Goal: Transaction & Acquisition: Book appointment/travel/reservation

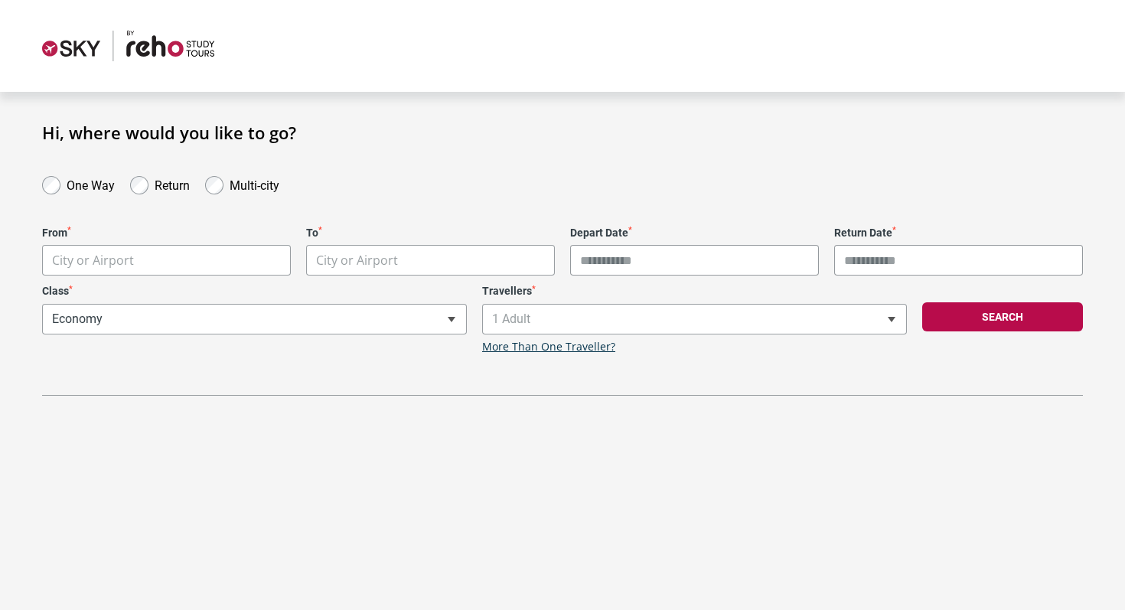
click at [201, 246] on body "**********" at bounding box center [562, 305] width 1125 height 610
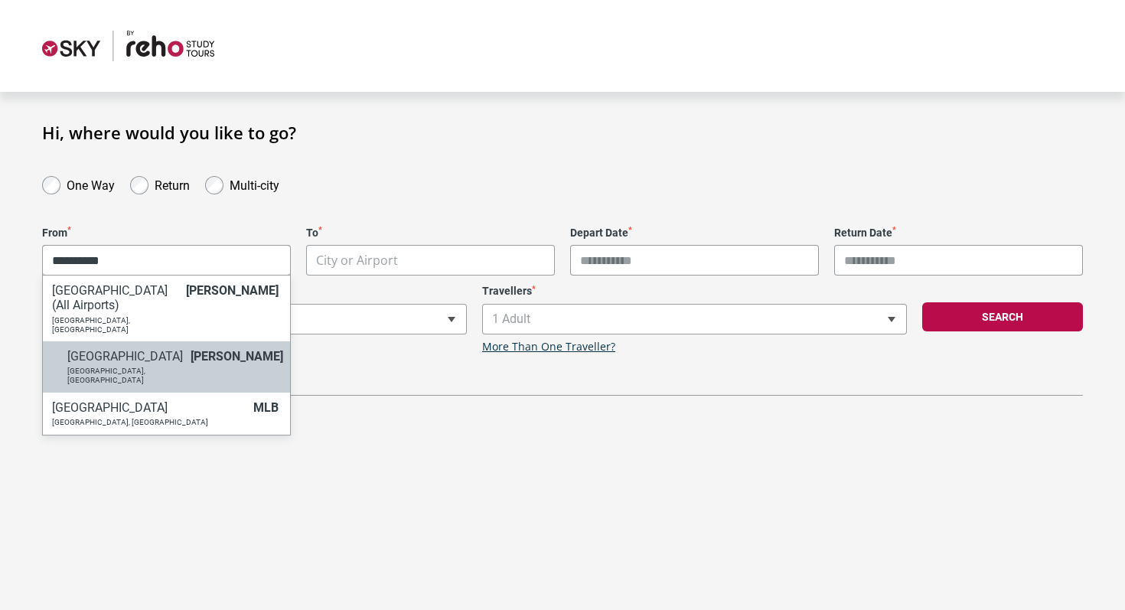
type input "*********"
select select "MELA"
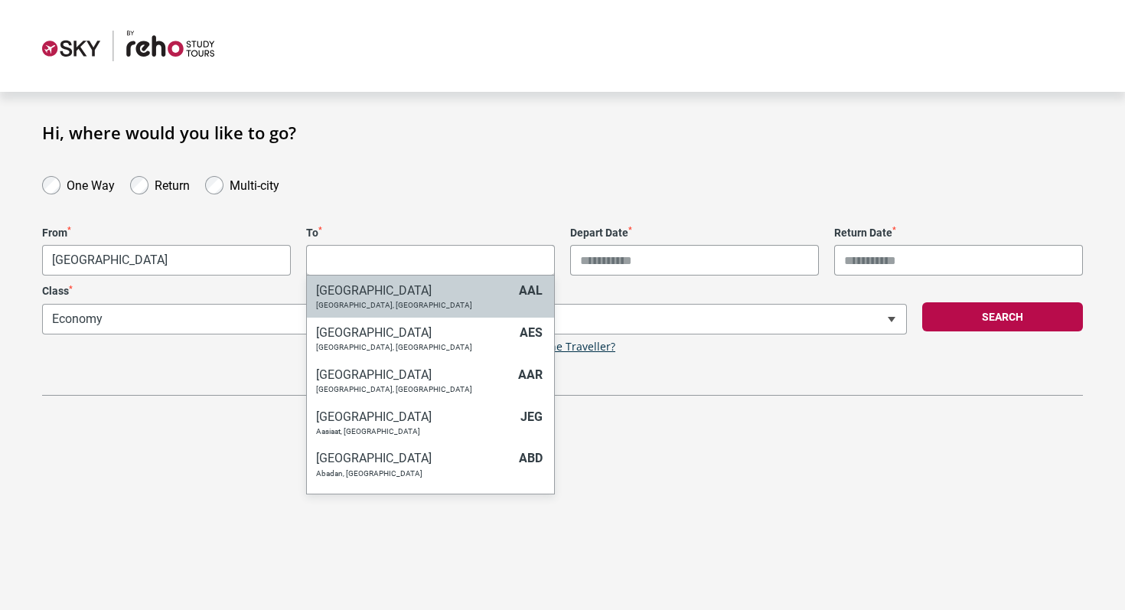
click at [415, 265] on body "**********" at bounding box center [562, 305] width 1125 height 610
type input "*"
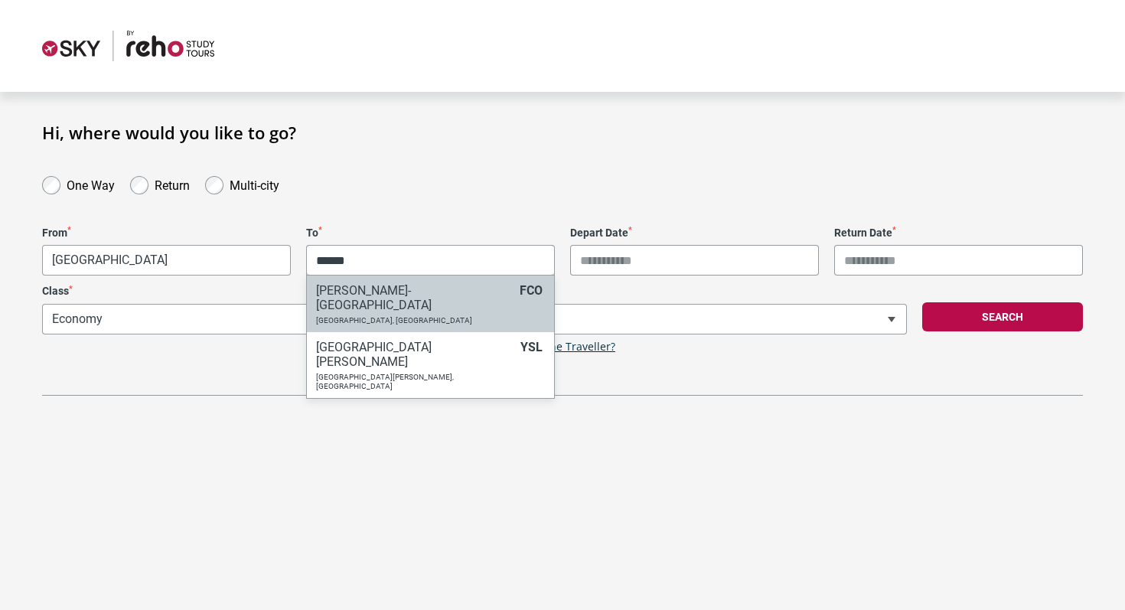
type input "******"
select select "FCOA"
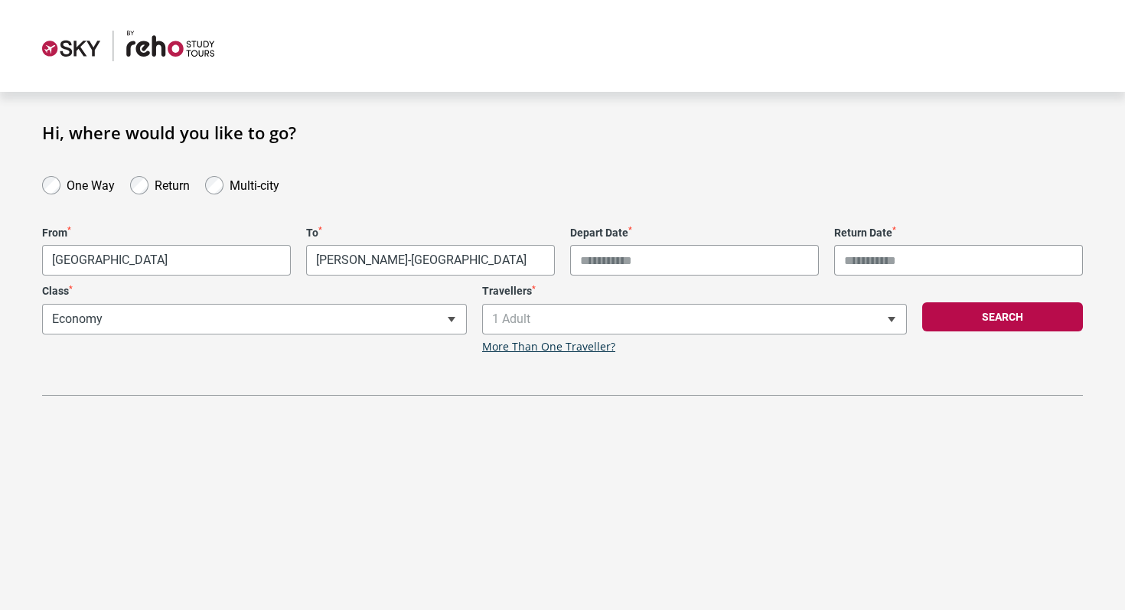
click at [646, 250] on input "Depart Date *" at bounding box center [694, 260] width 249 height 31
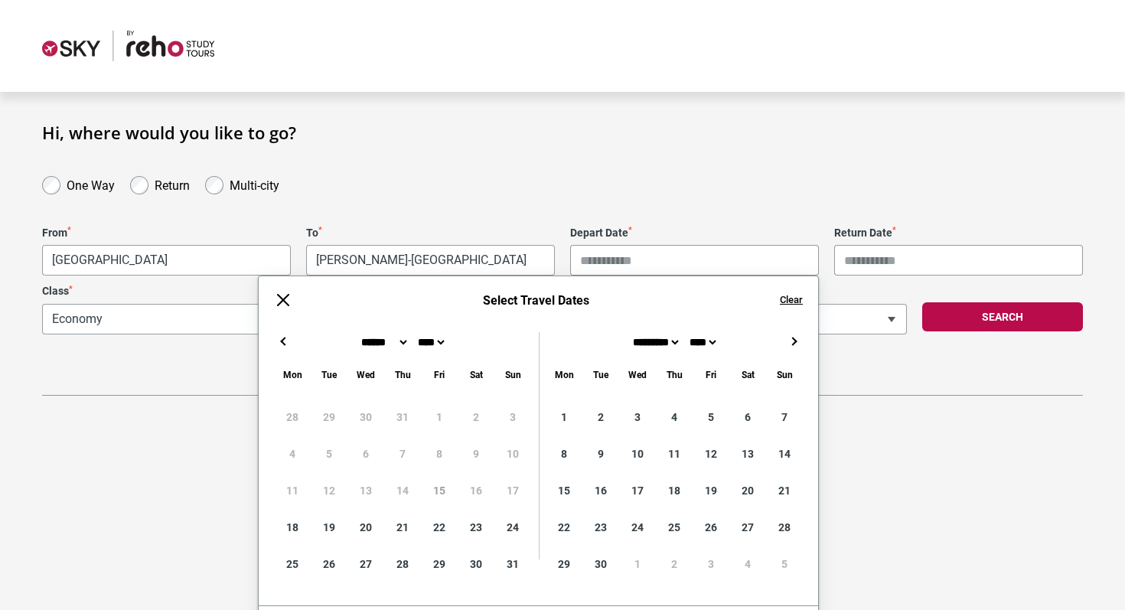
click at [796, 347] on button "→" at bounding box center [793, 341] width 18 height 18
type input "**********"
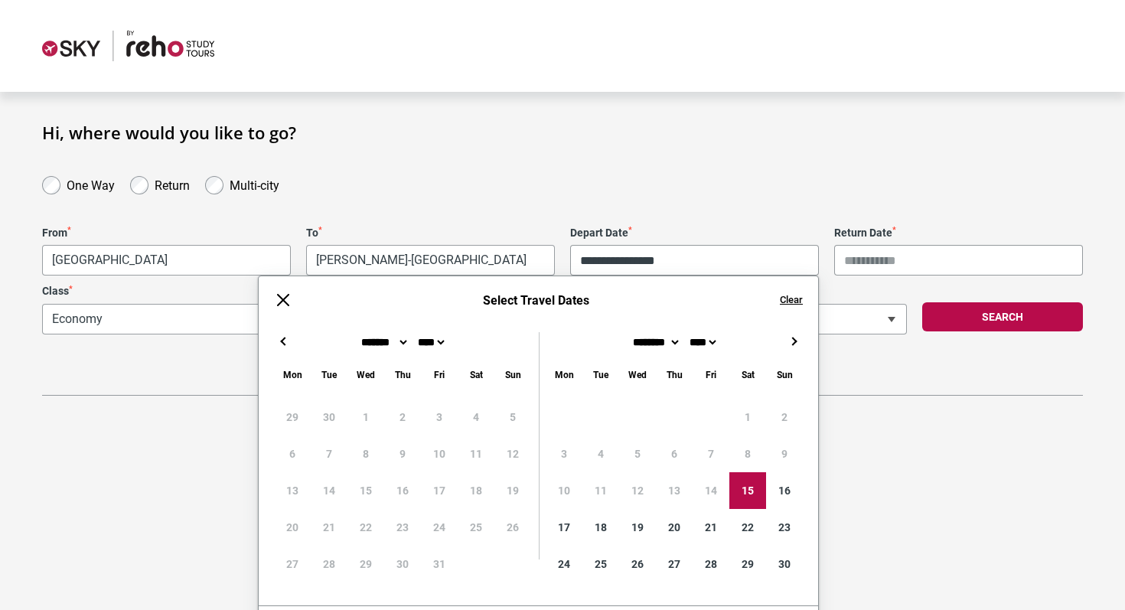
click at [905, 250] on input "Return Date *" at bounding box center [958, 260] width 249 height 31
click at [886, 264] on input "Return Date *" at bounding box center [958, 260] width 249 height 31
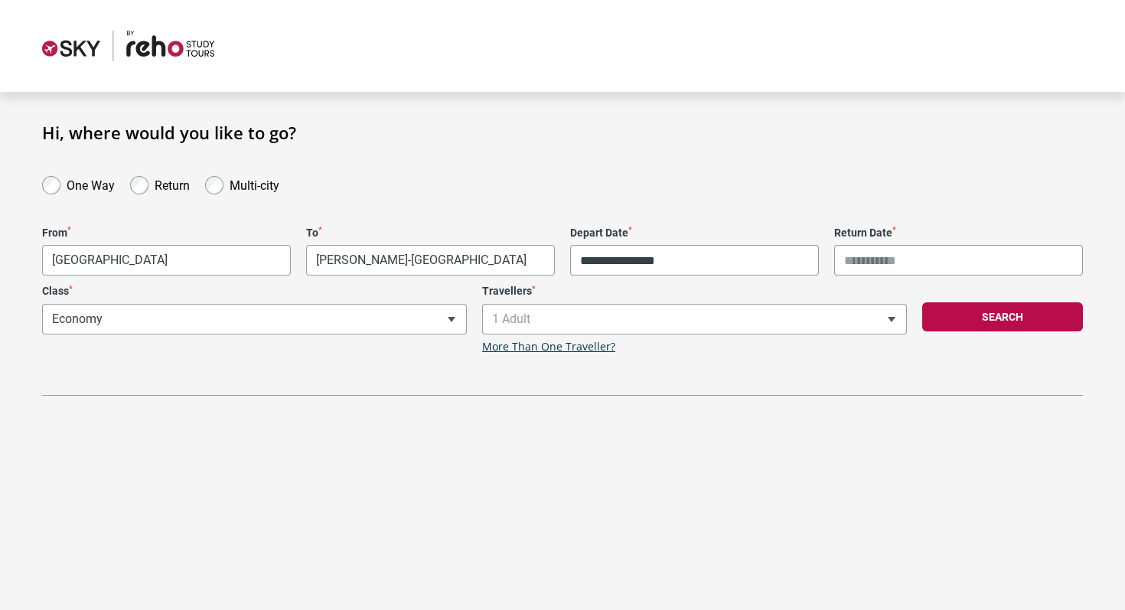
click at [1010, 242] on div "Return Date *" at bounding box center [958, 252] width 264 height 50
click at [960, 255] on input "Return Date *" at bounding box center [958, 260] width 249 height 31
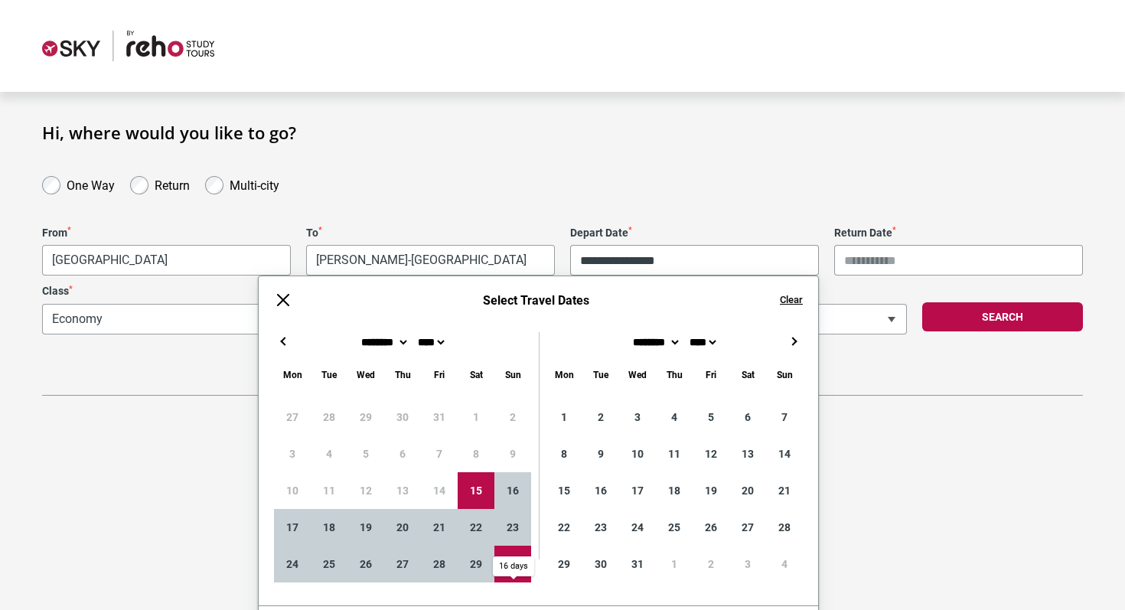
type input "**********"
click button "Search" at bounding box center [1002, 316] width 161 height 29
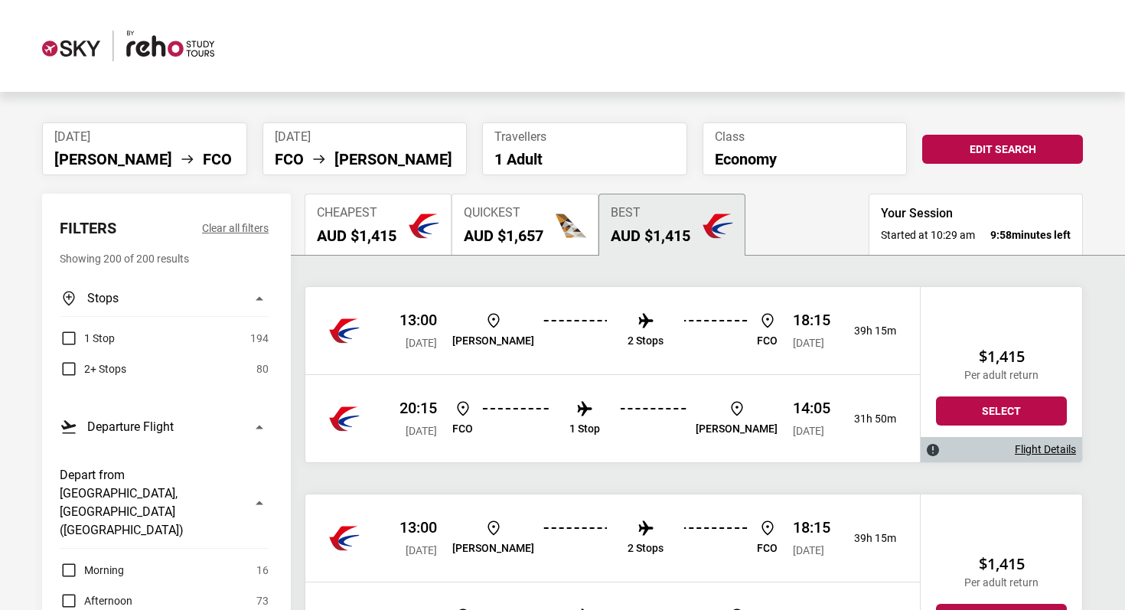
click at [569, 225] on img "button" at bounding box center [571, 225] width 31 height 31
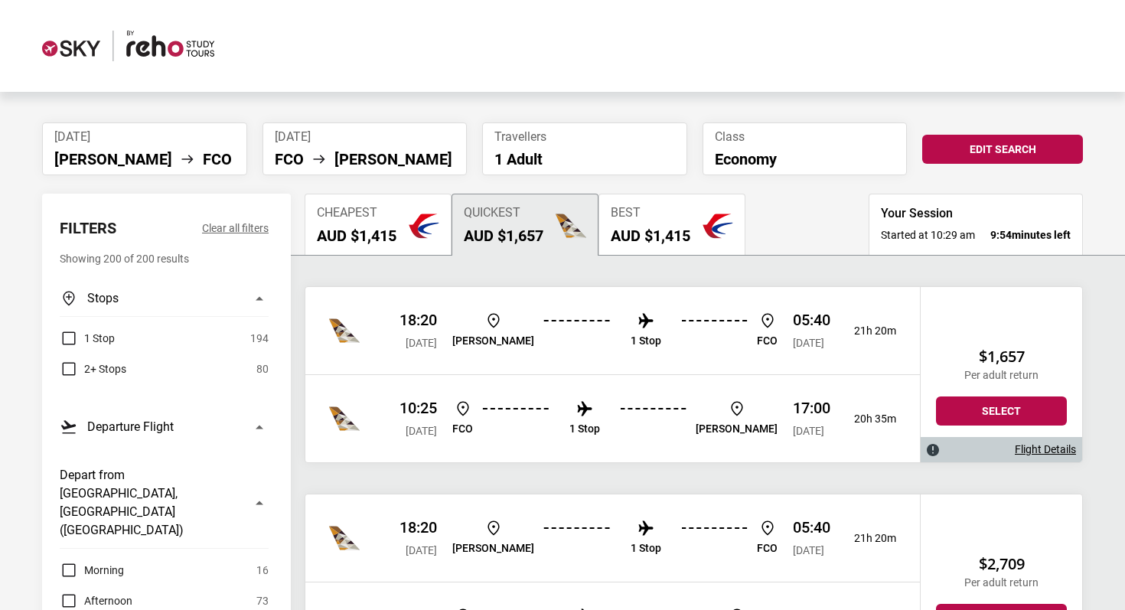
click at [516, 243] on h2 "AUD $1,657" at bounding box center [504, 236] width 80 height 18
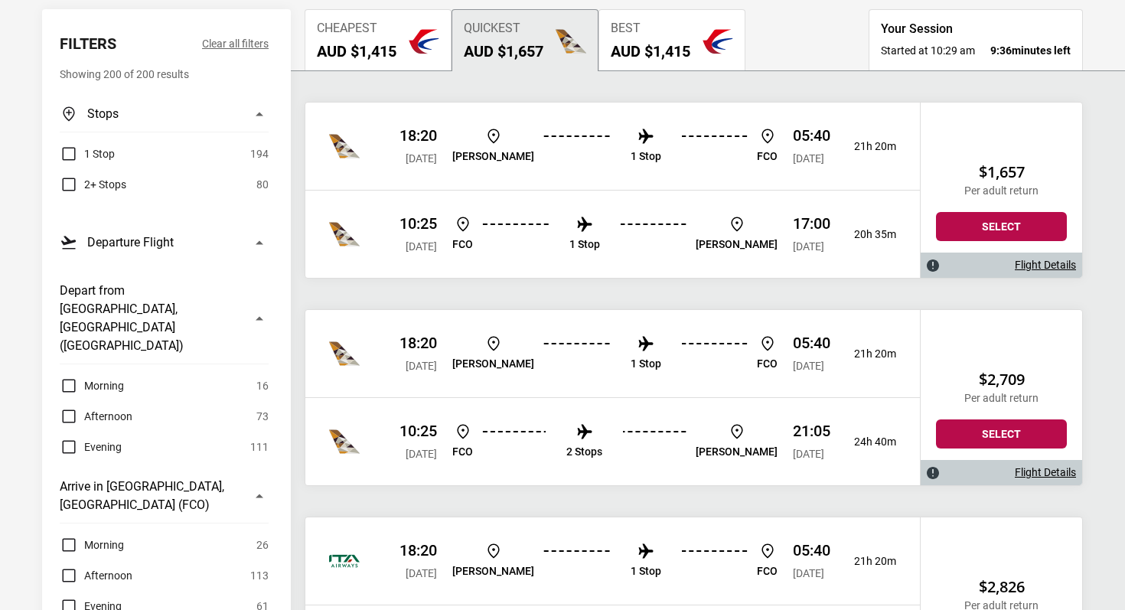
scroll to position [188, 0]
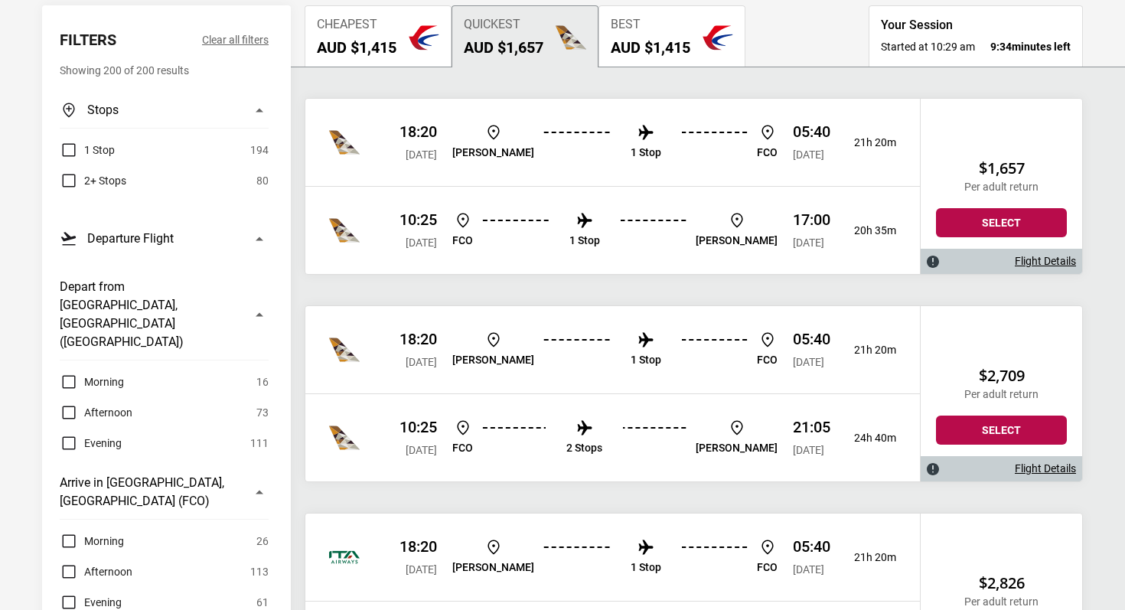
click at [69, 145] on label "1 Stop" at bounding box center [87, 150] width 55 height 18
click at [65, 434] on label "Evening" at bounding box center [91, 443] width 62 height 18
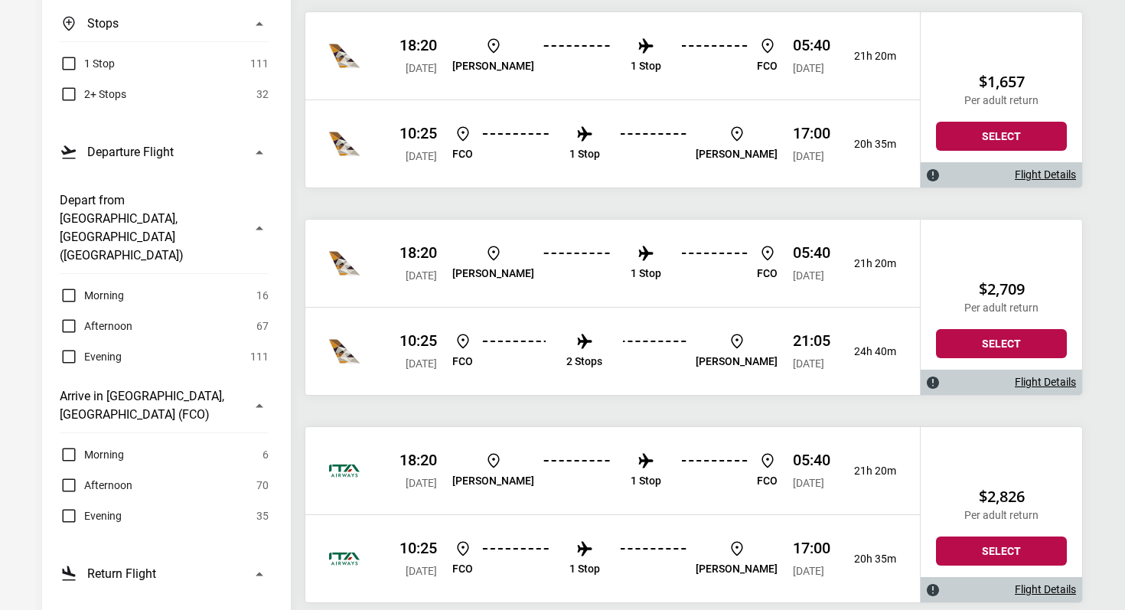
scroll to position [283, 0]
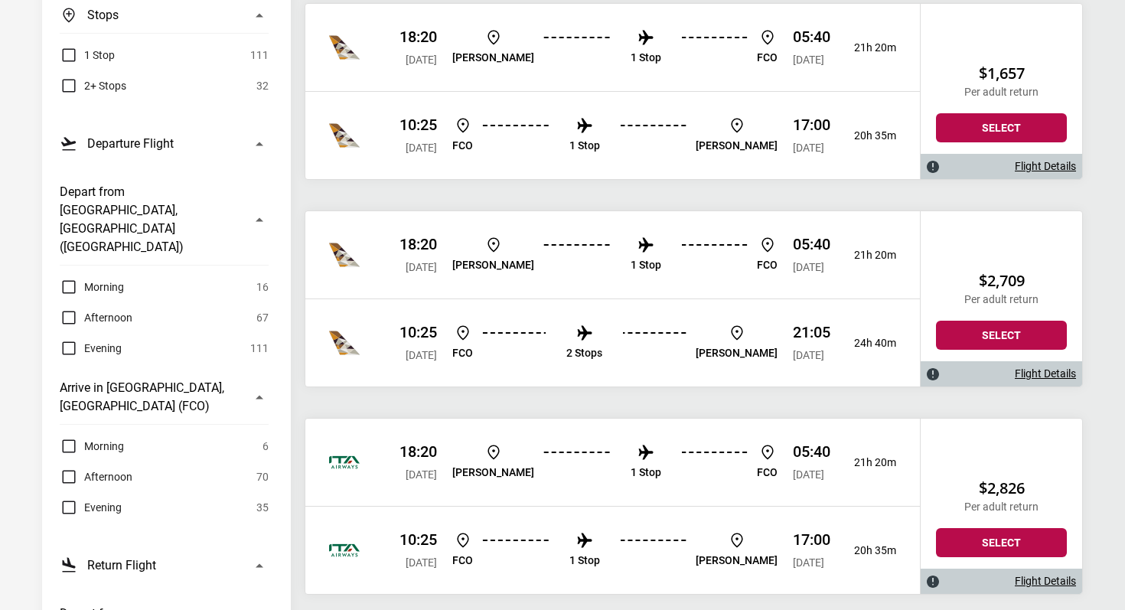
click at [68, 437] on label "Morning" at bounding box center [92, 446] width 64 height 18
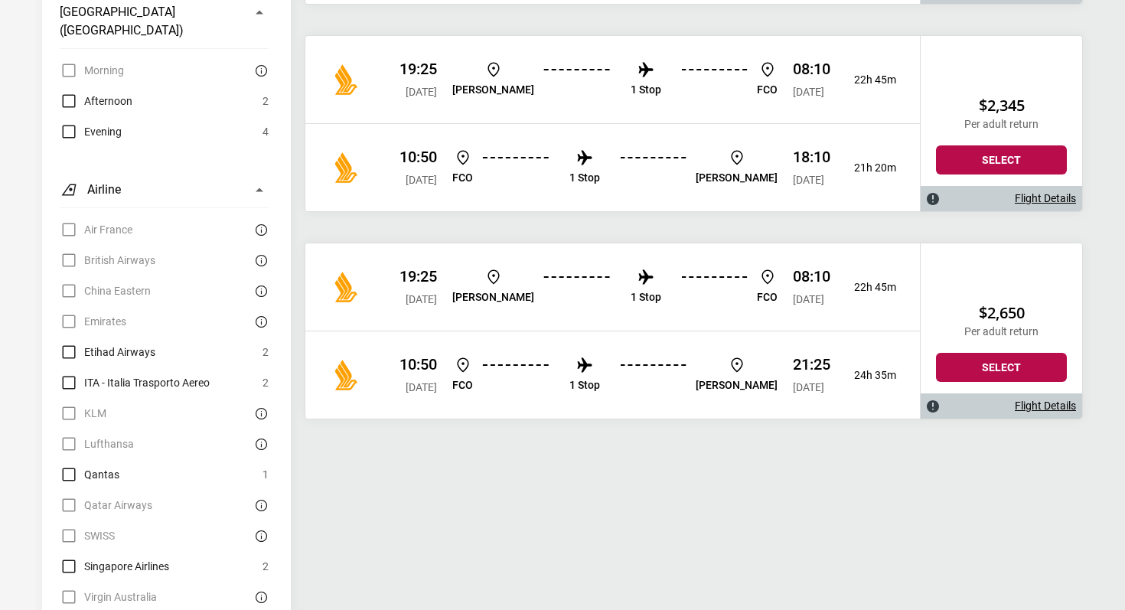
scroll to position [1079, 0]
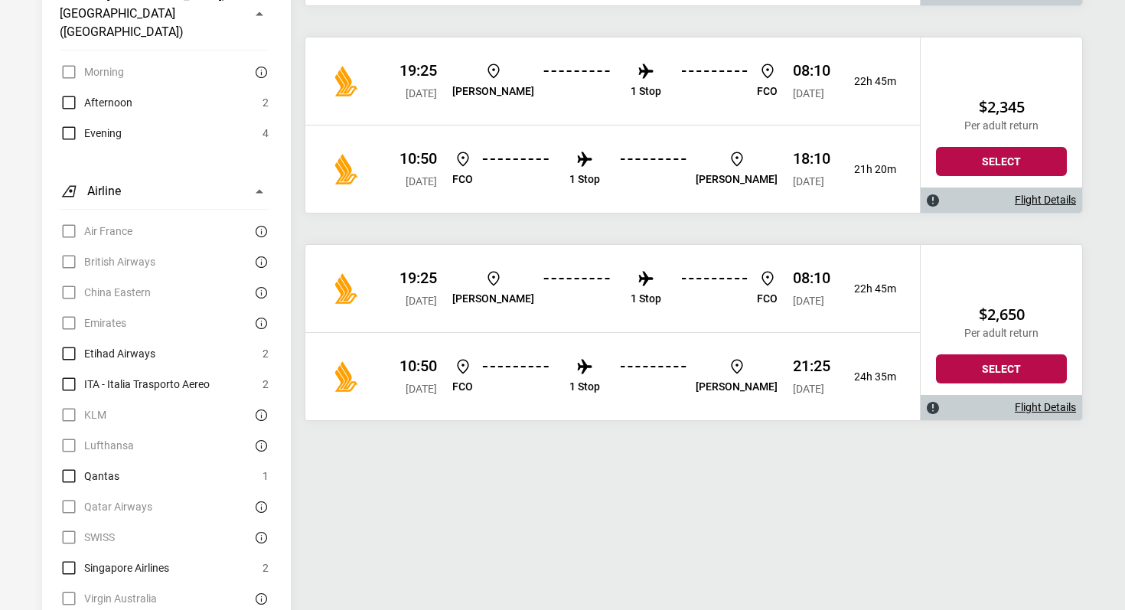
click at [104, 354] on div "Air France 0 British Airways 0 China Eastern 0 Emirates 0 Etihad Airways 2 ITA …" at bounding box center [164, 415] width 209 height 386
click at [104, 355] on div "Air France 0 British Airways 0 China Eastern 0 Emirates 0 Etihad Airways 2 ITA …" at bounding box center [164, 415] width 209 height 386
click at [104, 467] on span "Qantas" at bounding box center [101, 476] width 35 height 18
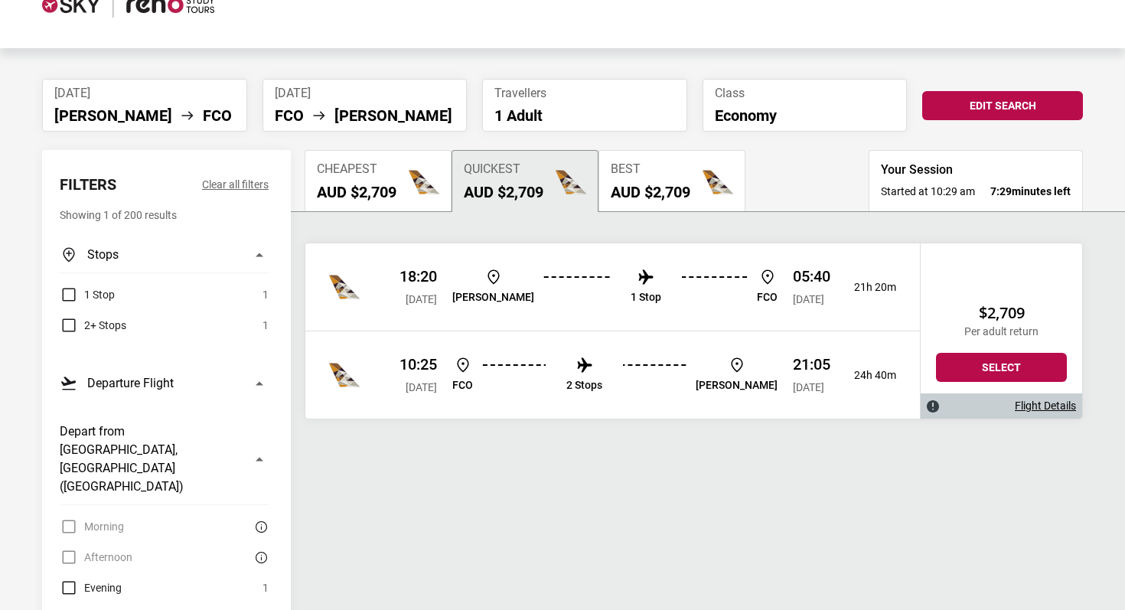
scroll to position [0, 0]
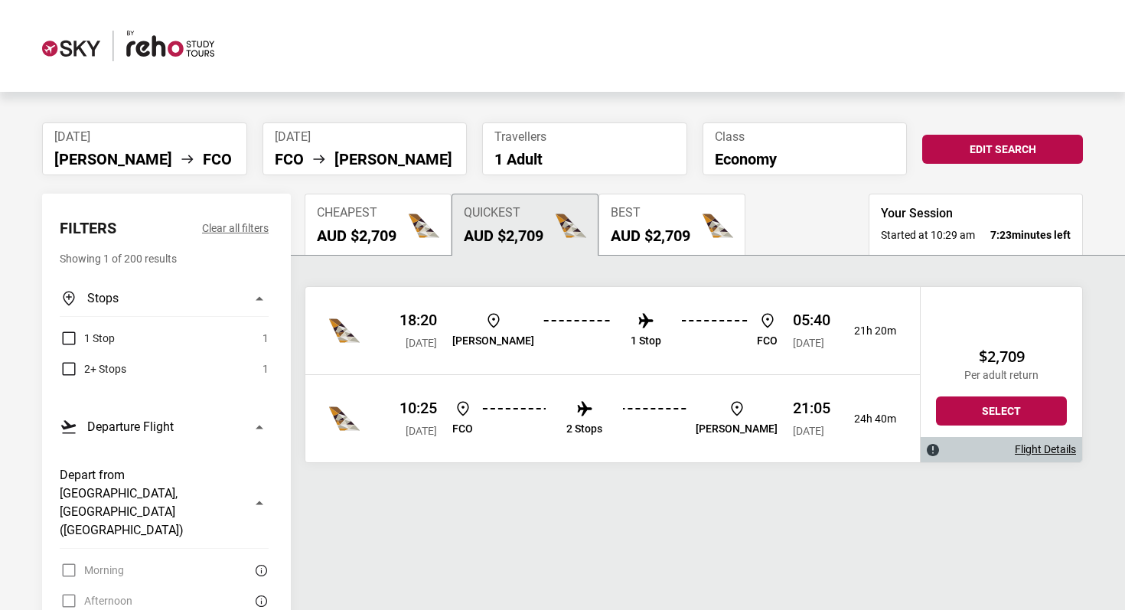
click at [620, 230] on h2 "AUD $2,709" at bounding box center [651, 236] width 80 height 18
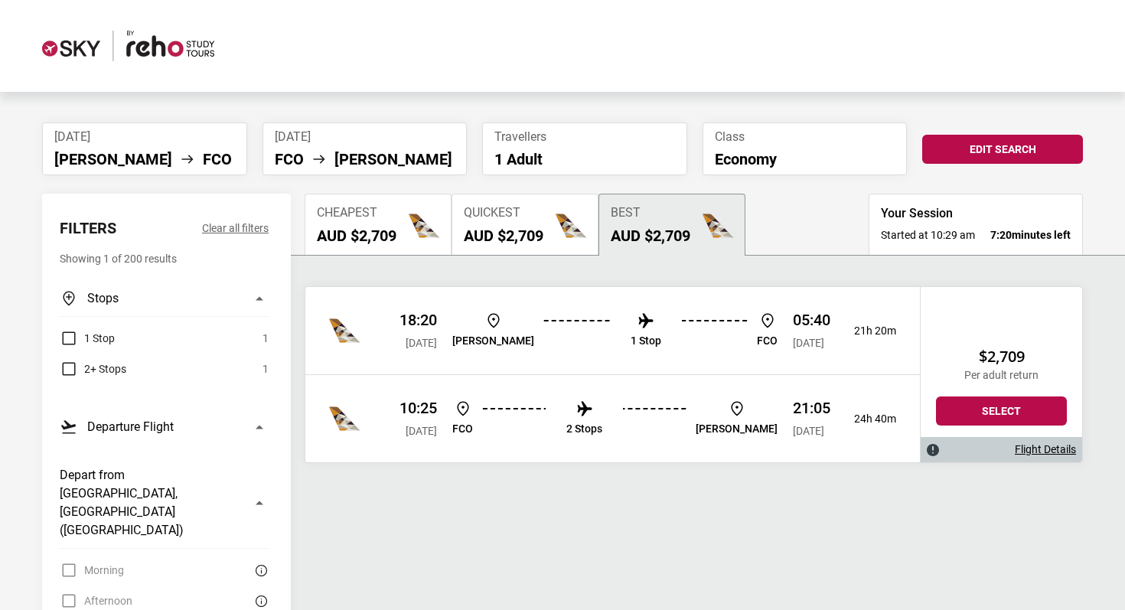
click at [567, 231] on img "button" at bounding box center [571, 225] width 31 height 31
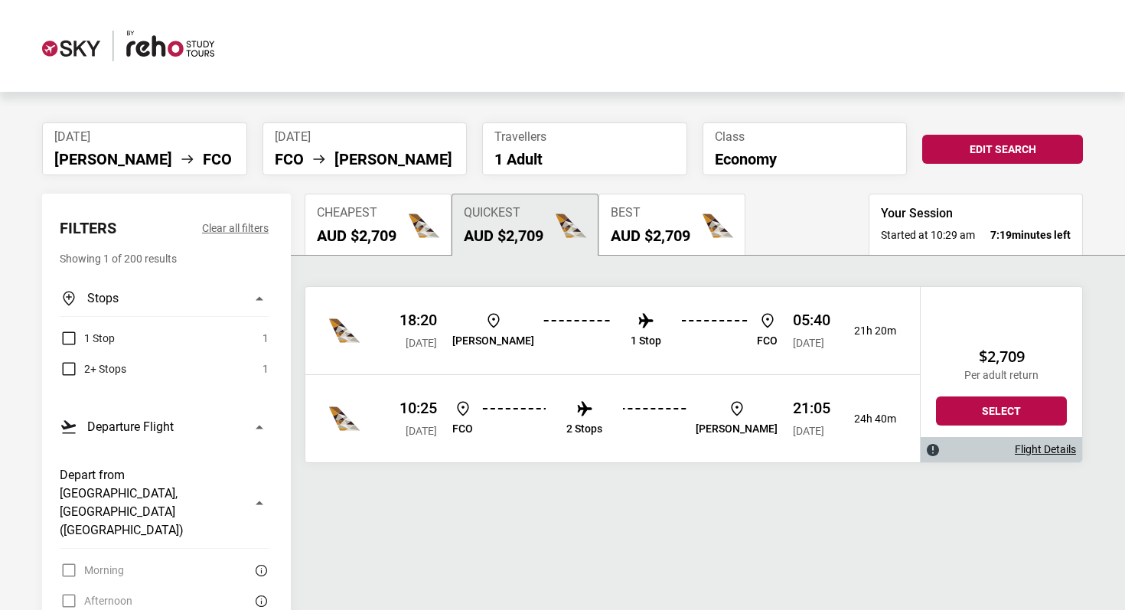
click at [458, 247] on button "Quickest AUD $2,709" at bounding box center [524, 224] width 147 height 61
click at [376, 250] on button "Cheapest AUD $2,709" at bounding box center [378, 224] width 147 height 61
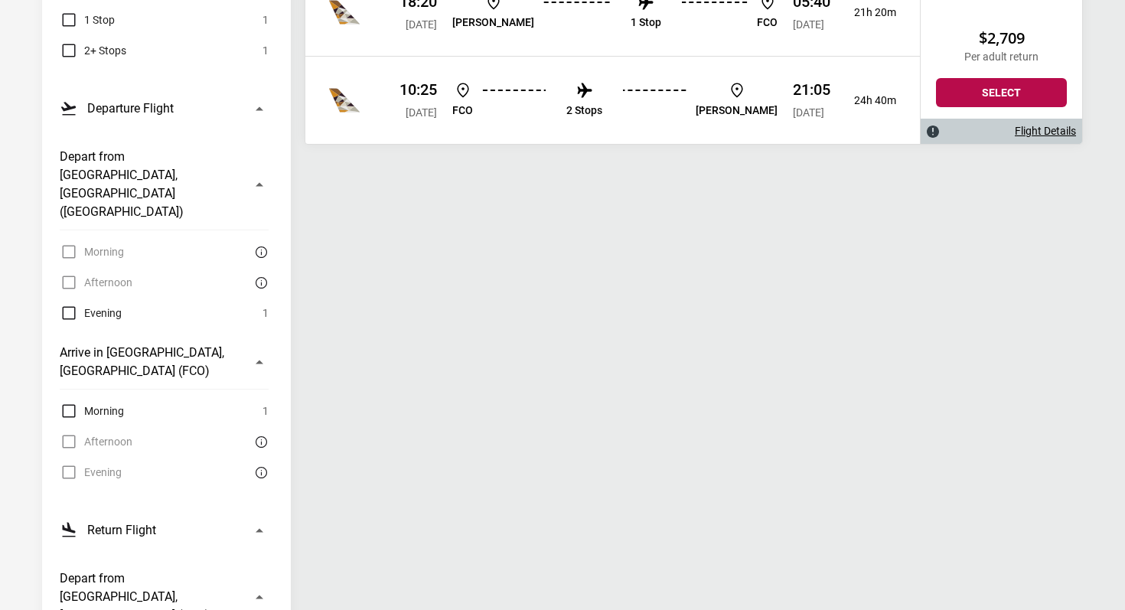
scroll to position [321, 0]
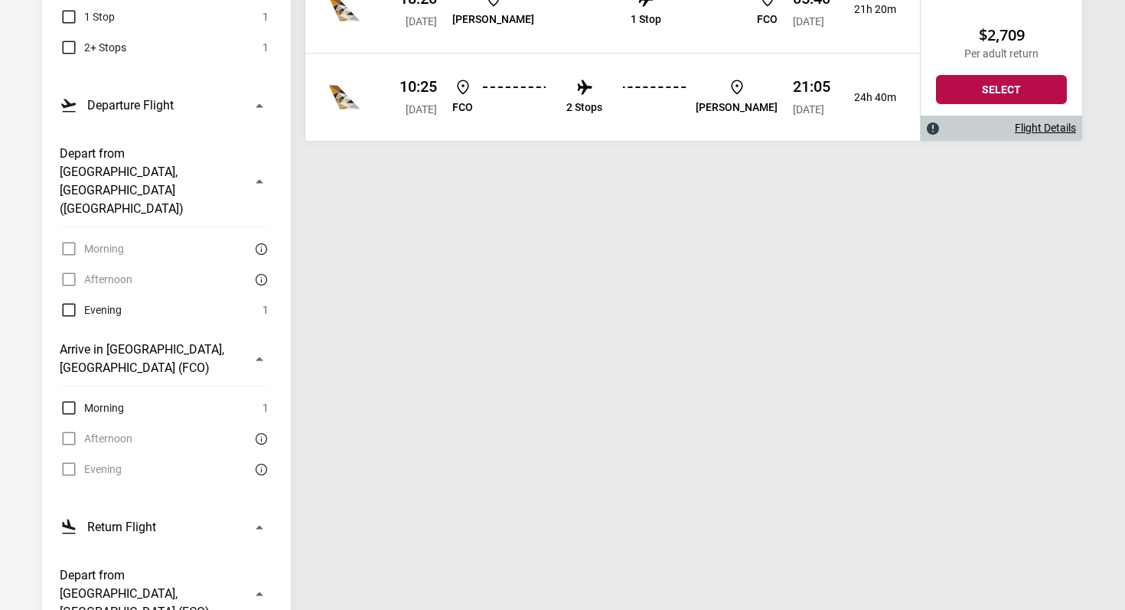
click at [71, 460] on div "Evening 0" at bounding box center [164, 469] width 209 height 18
click at [67, 399] on div "Morning 1 Afternoon 0 Evening 0" at bounding box center [164, 439] width 209 height 80
click at [67, 399] on label "Morning" at bounding box center [92, 408] width 64 height 18
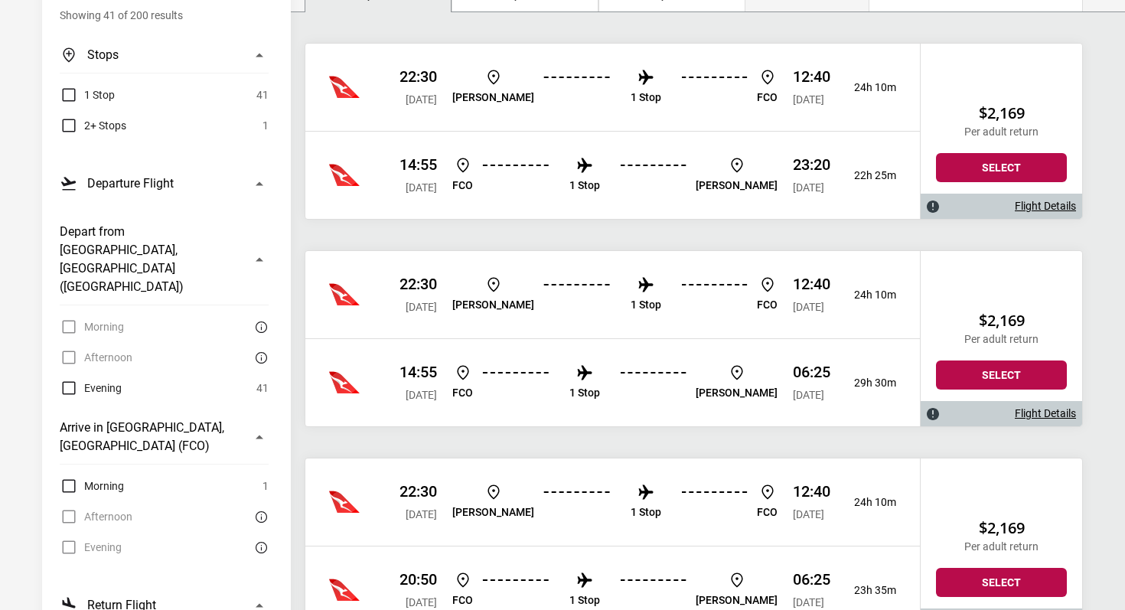
scroll to position [210, 0]
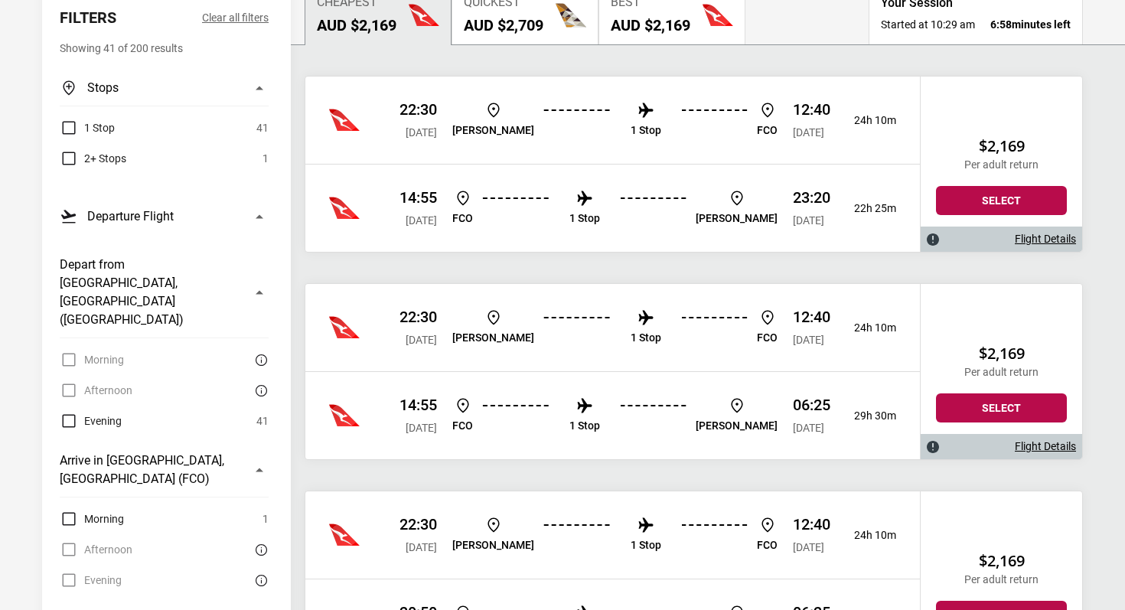
click at [520, 43] on button "Quickest AUD $2,709" at bounding box center [524, 13] width 147 height 61
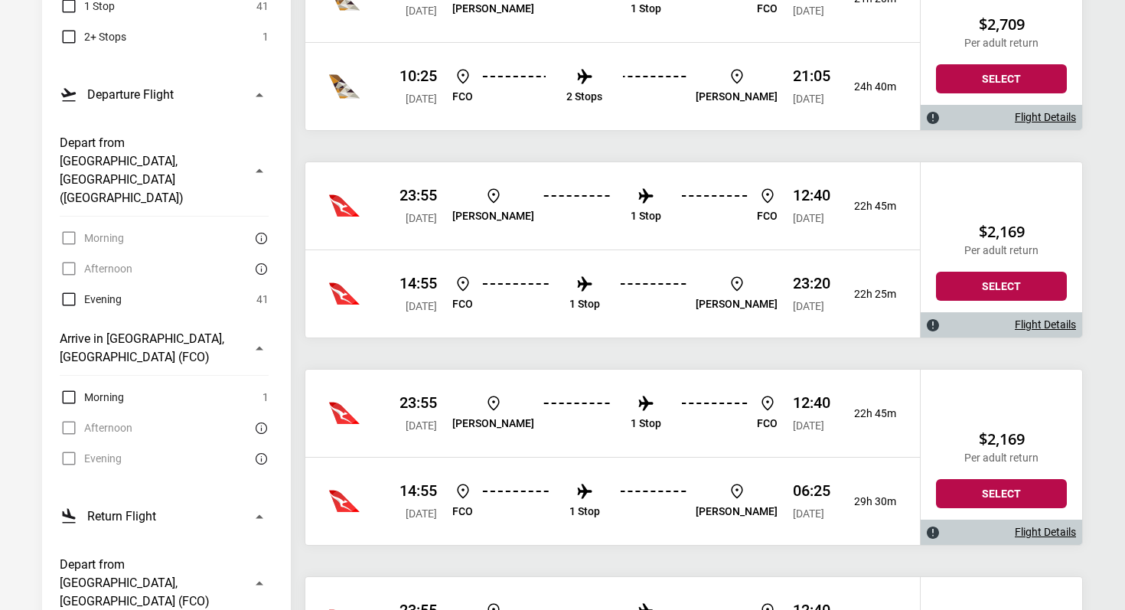
scroll to position [340, 0]
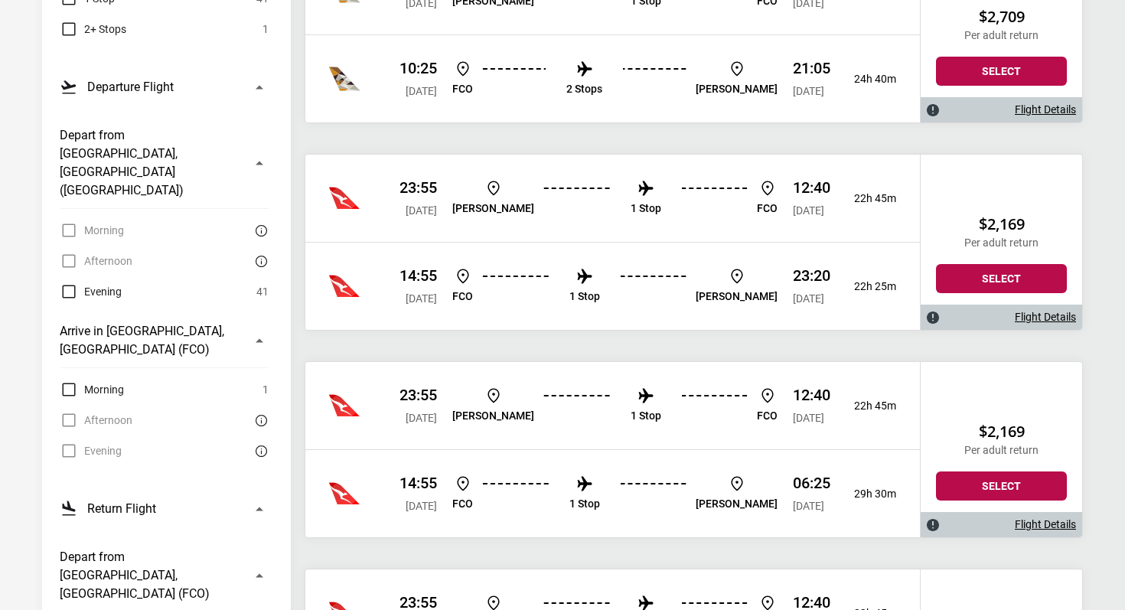
click at [985, 318] on div "Flight Details" at bounding box center [1001, 317] width 161 height 25
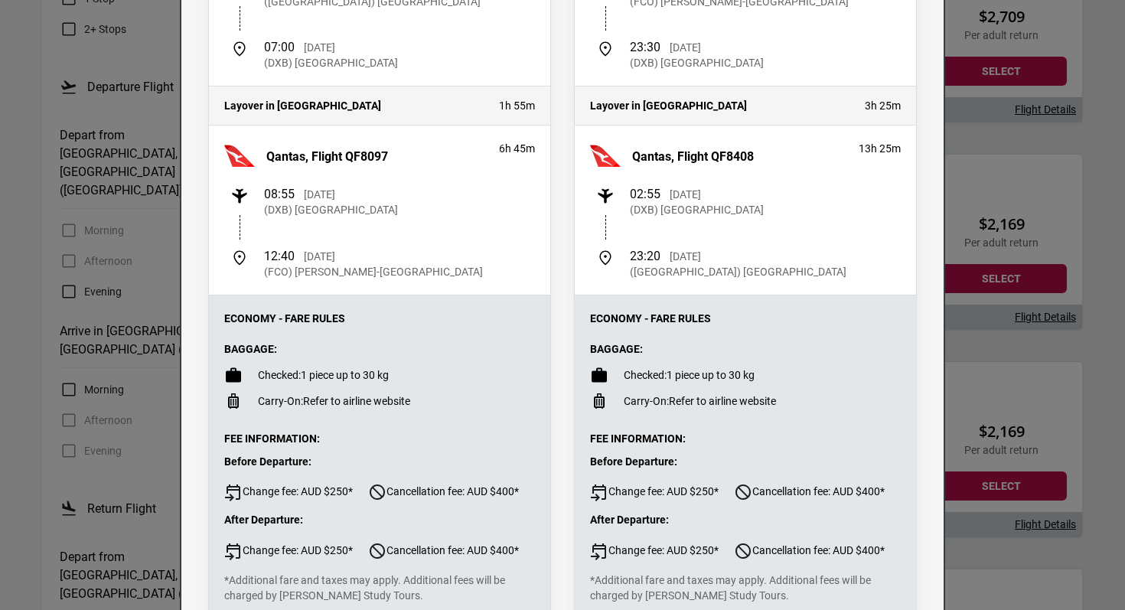
scroll to position [249, 0]
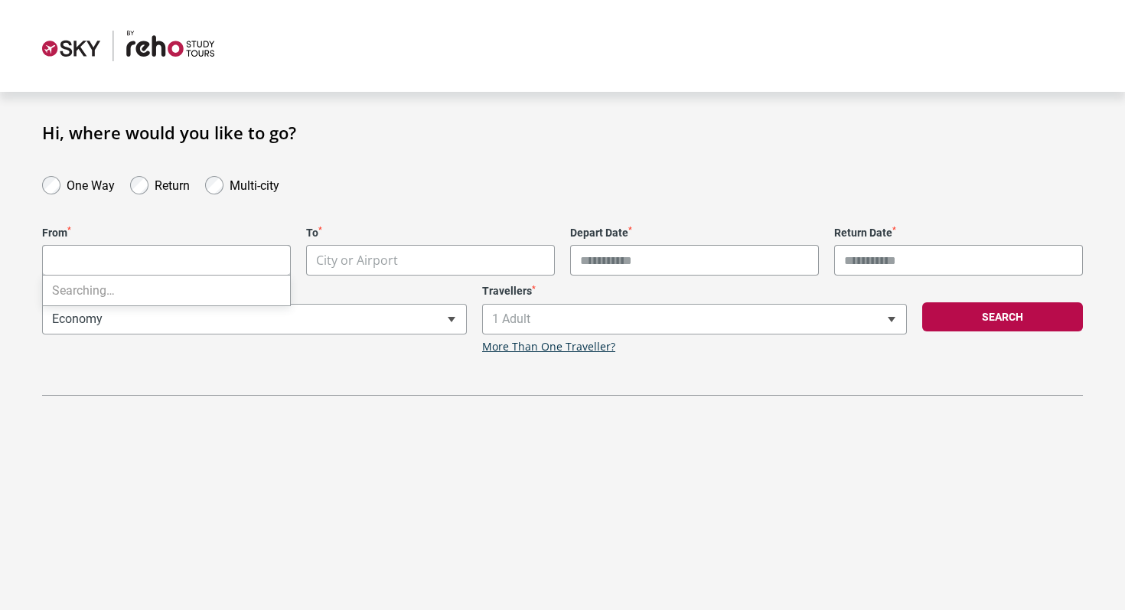
click at [224, 258] on body "**********" at bounding box center [562, 305] width 1125 height 610
click at [70, 266] on input "********" at bounding box center [166, 260] width 247 height 31
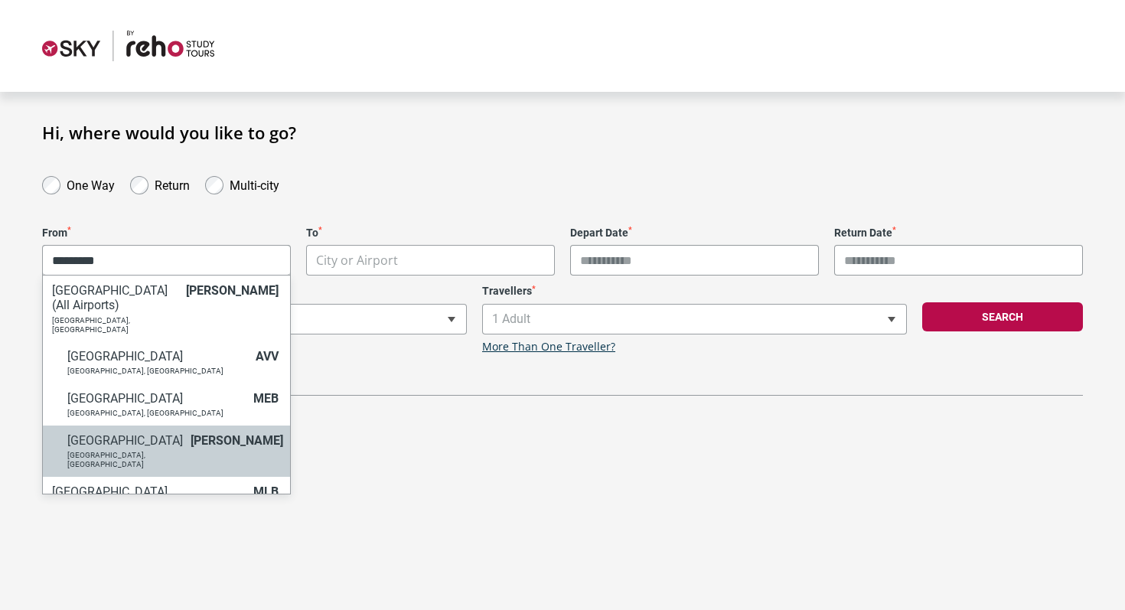
type input "*********"
select select "MELA"
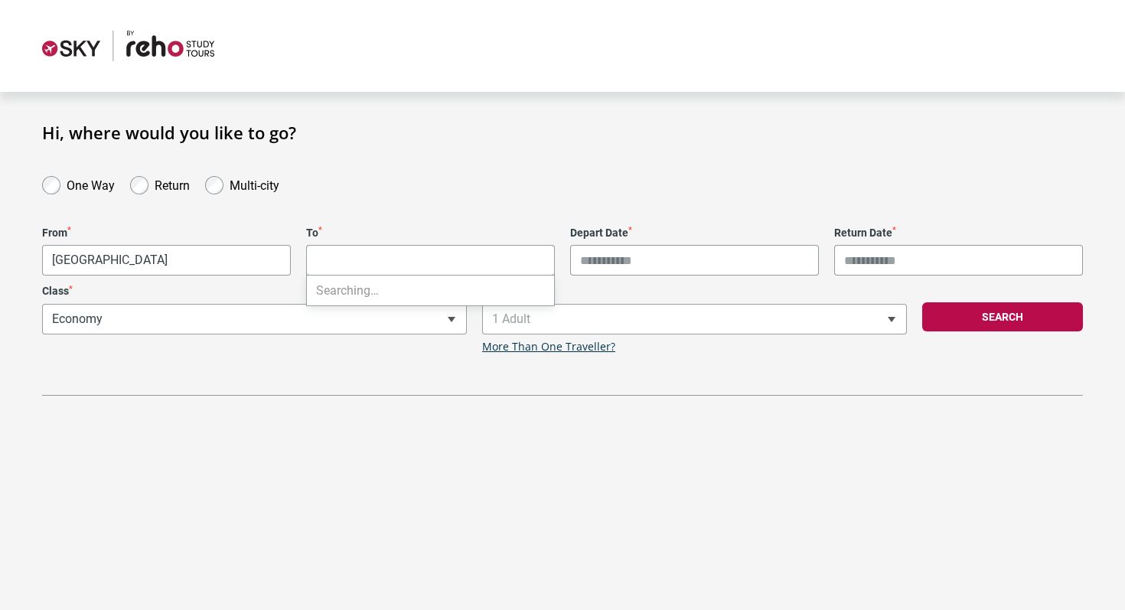
click at [407, 259] on body "**********" at bounding box center [562, 305] width 1125 height 610
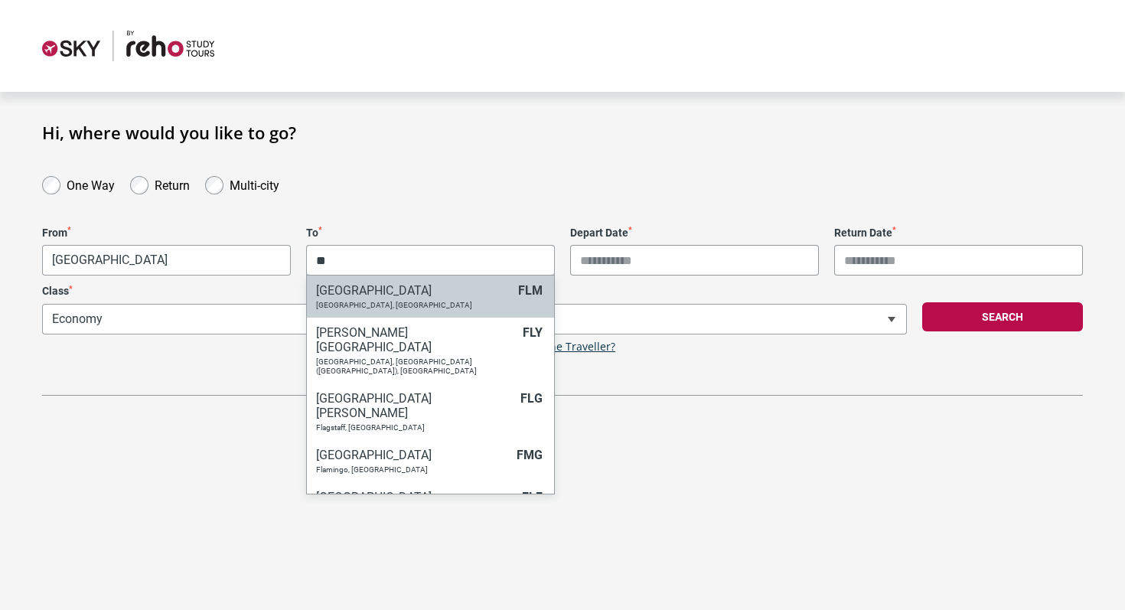
type input "*"
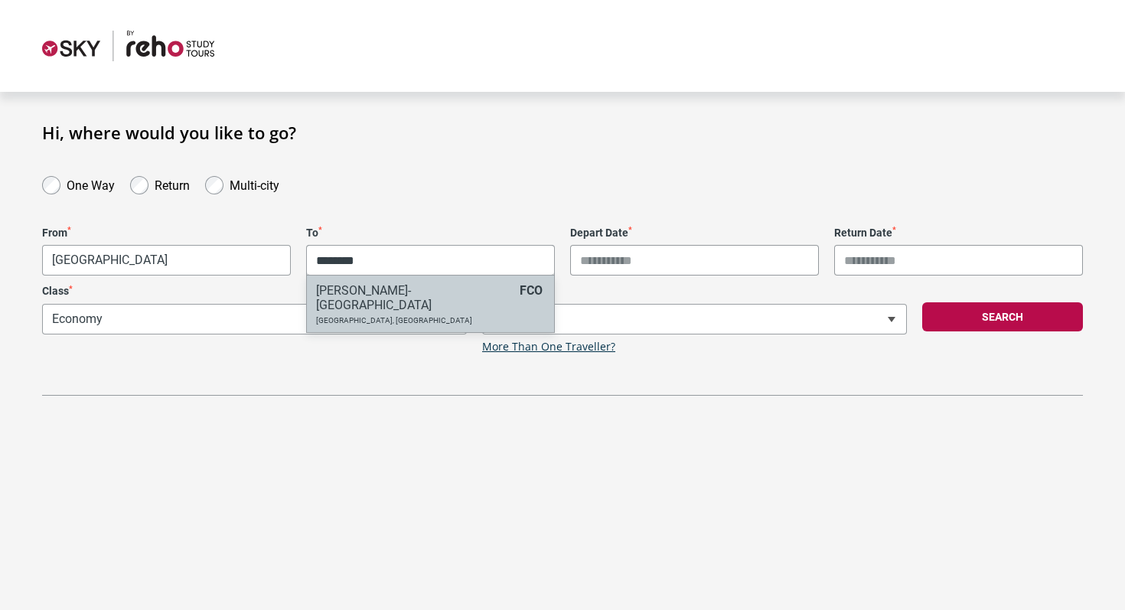
type input "********"
select select "FCOA"
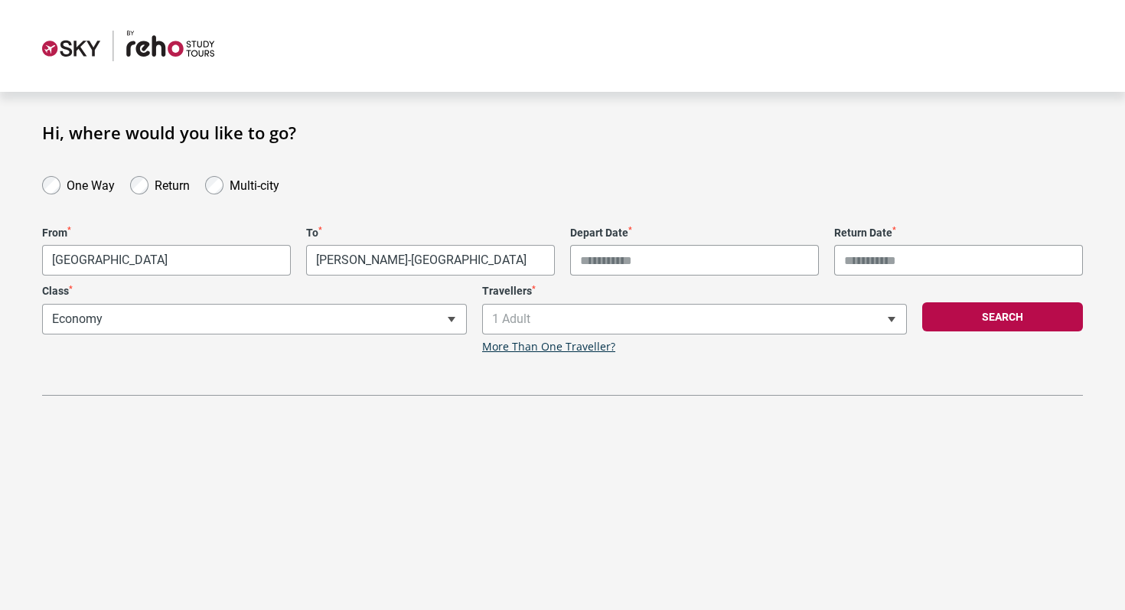
click at [651, 264] on input "Depart Date *" at bounding box center [694, 260] width 249 height 31
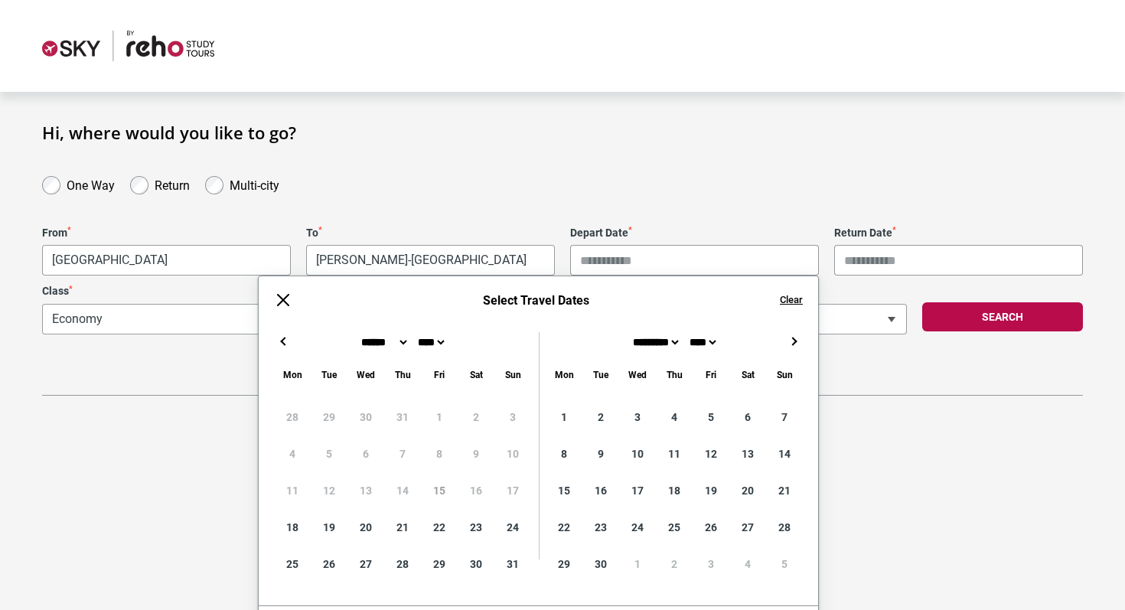
click at [796, 344] on button "→" at bounding box center [793, 341] width 18 height 18
type input "**********"
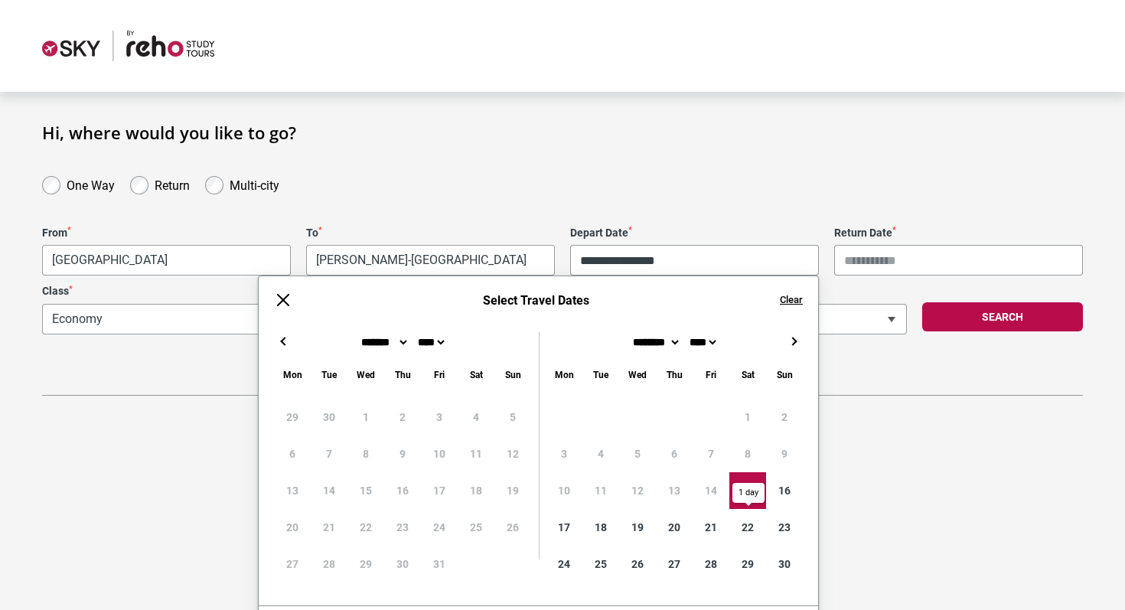
click at [911, 267] on input "Return Date *" at bounding box center [958, 260] width 249 height 31
click at [919, 203] on div "**********" at bounding box center [562, 284] width 1041 height 223
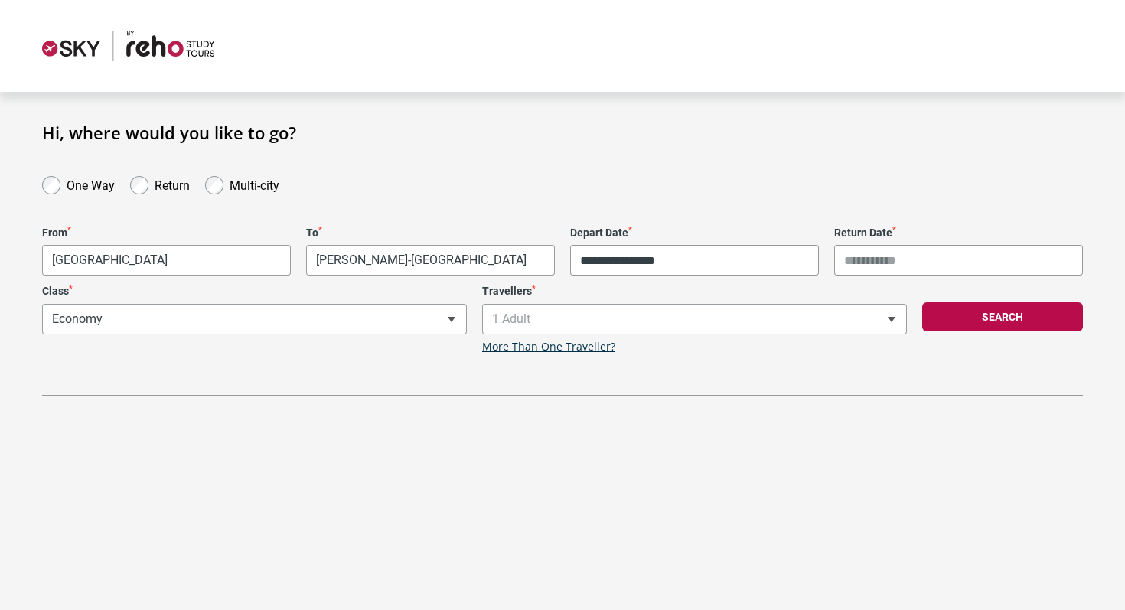
click at [898, 266] on input "Return Date *" at bounding box center [958, 260] width 249 height 31
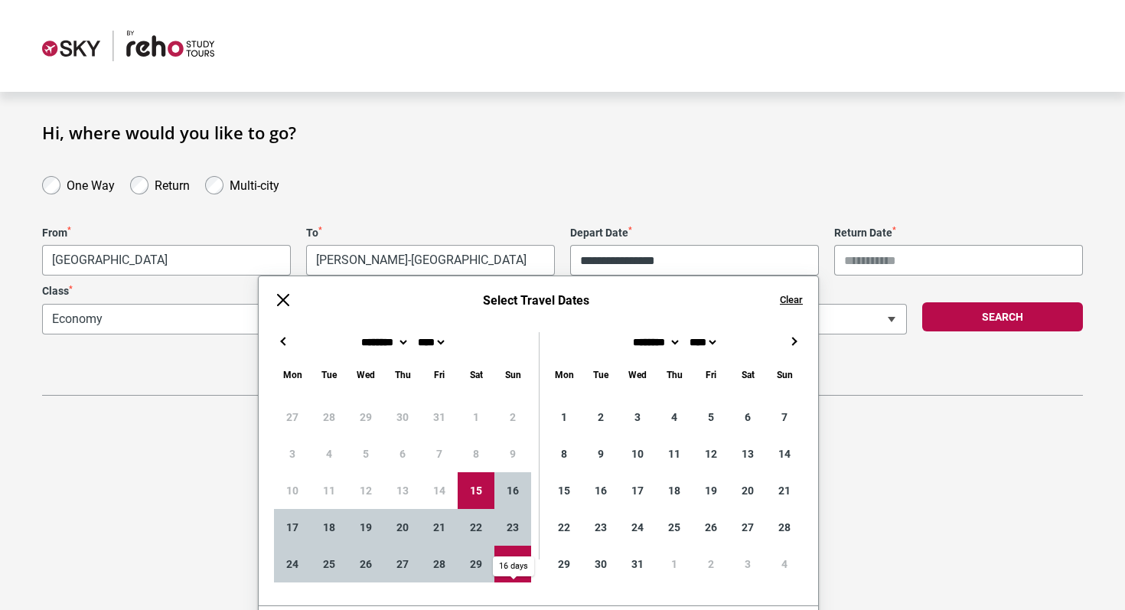
type input "**********"
click at [863, 553] on div "**********" at bounding box center [562, 305] width 1125 height 610
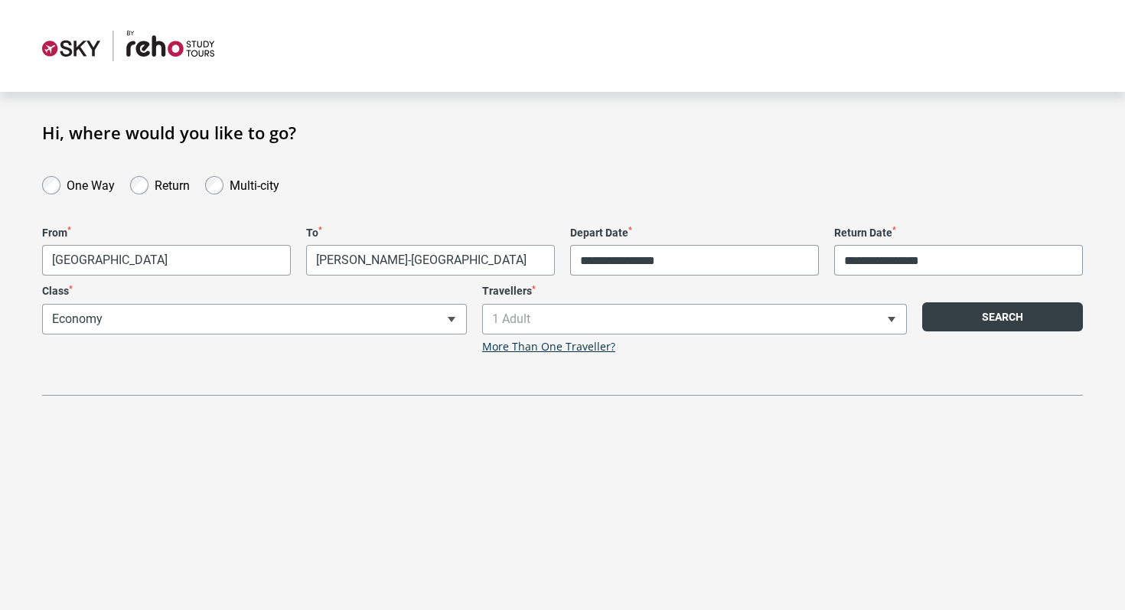
click at [963, 315] on button "Search" at bounding box center [1002, 316] width 161 height 29
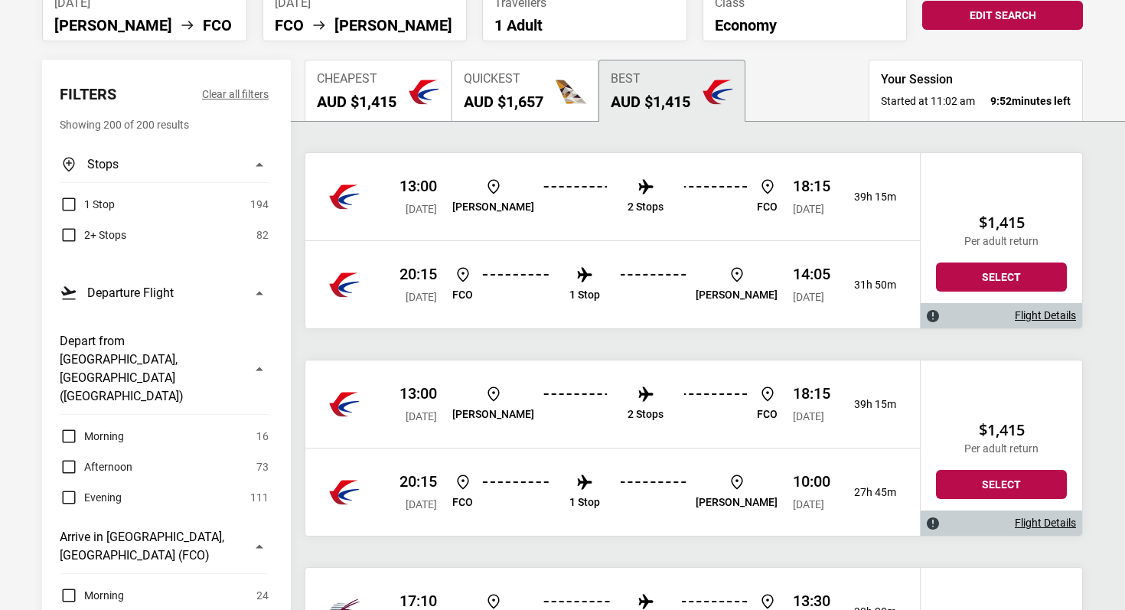
scroll to position [138, 0]
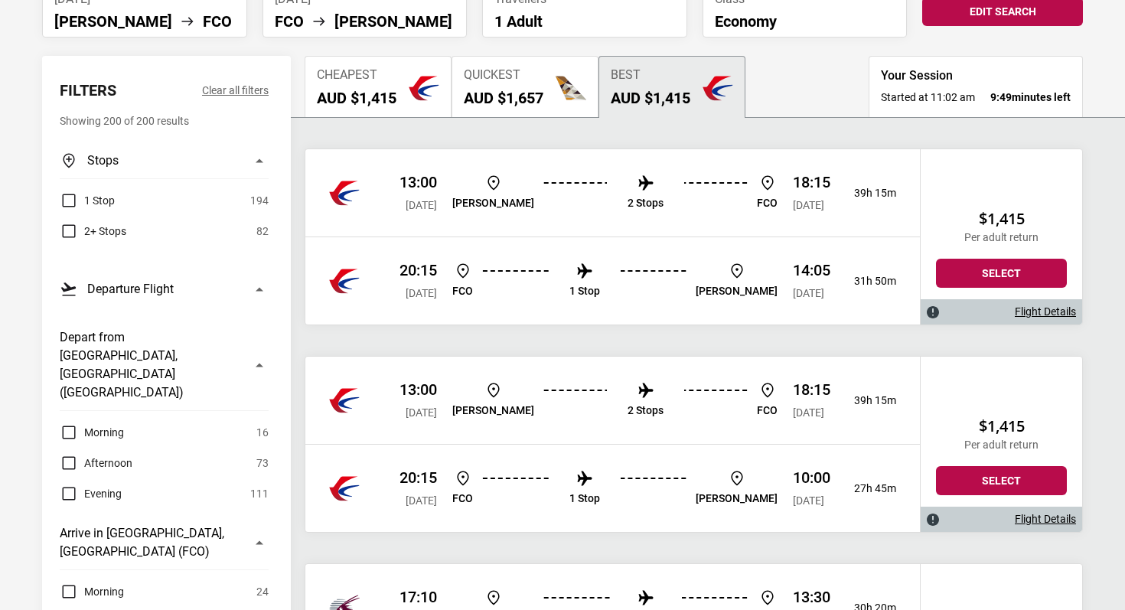
click at [543, 90] on h2 "AUD $1,657" at bounding box center [504, 98] width 80 height 18
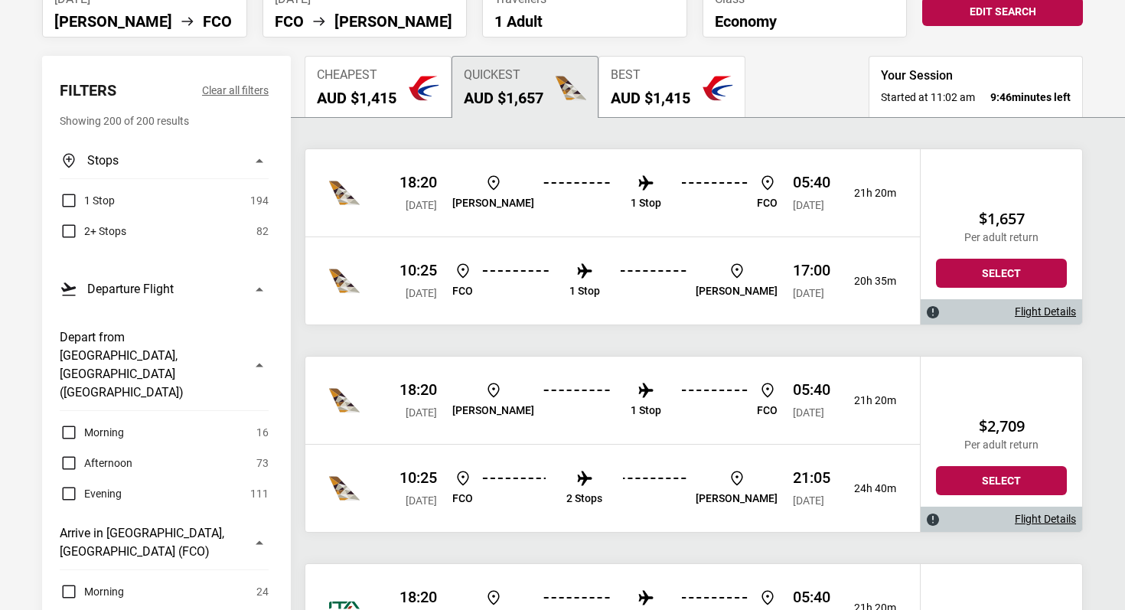
click at [66, 484] on label "Evening" at bounding box center [91, 493] width 62 height 18
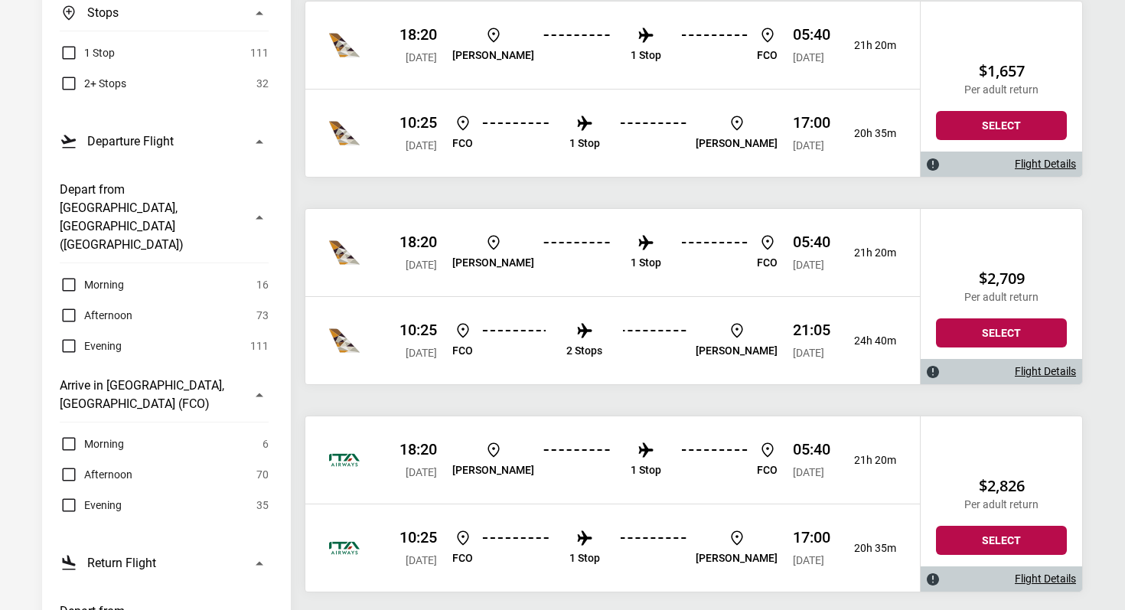
scroll to position [289, 0]
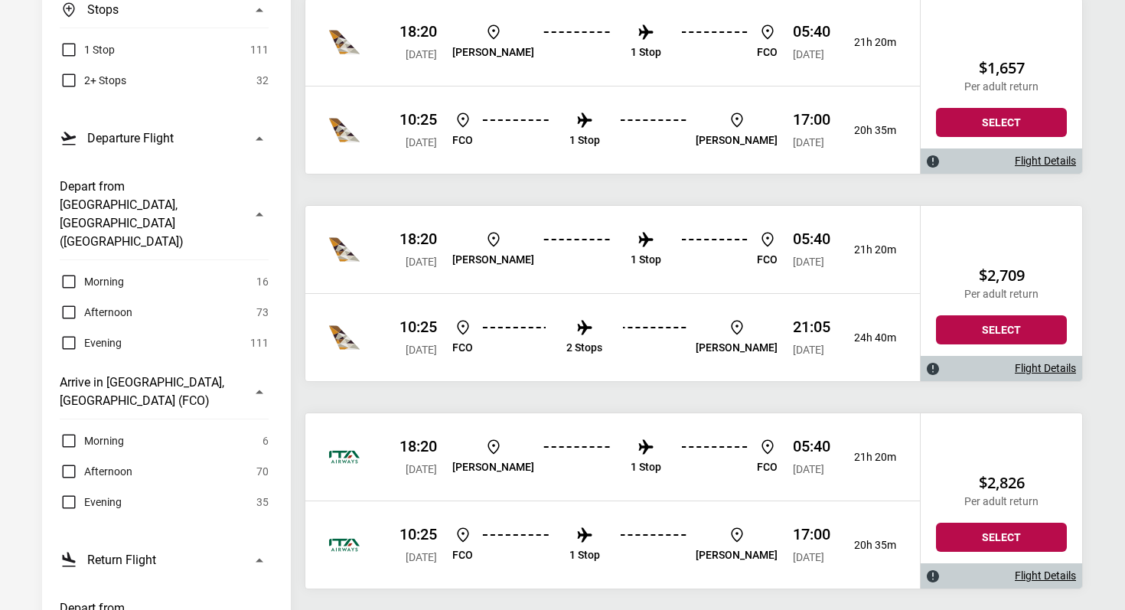
click at [67, 432] on label "Morning" at bounding box center [92, 441] width 64 height 18
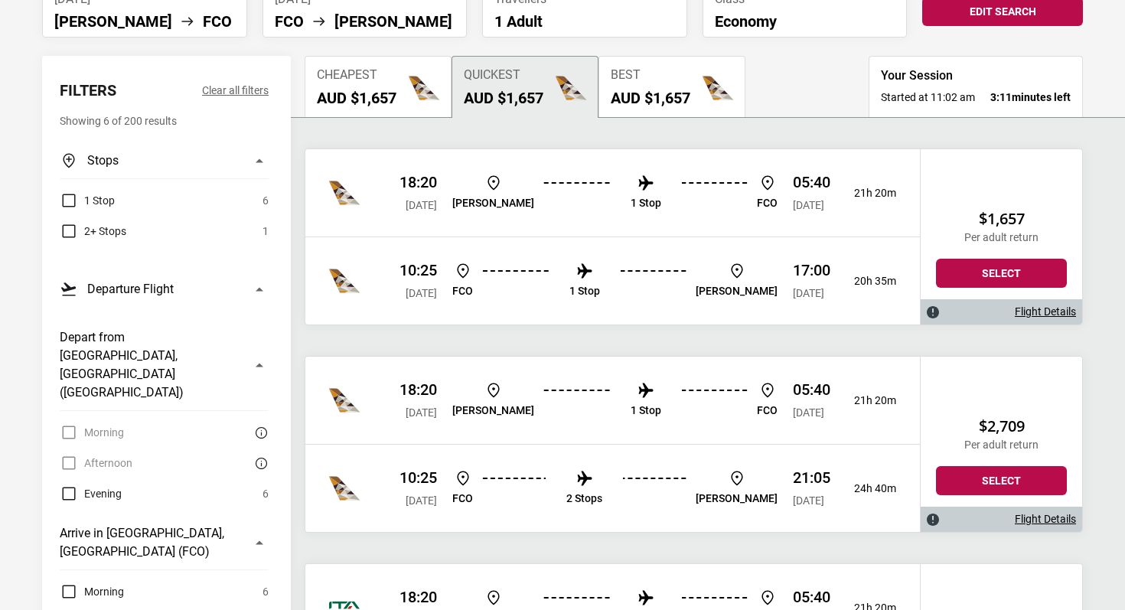
scroll to position [54, 0]
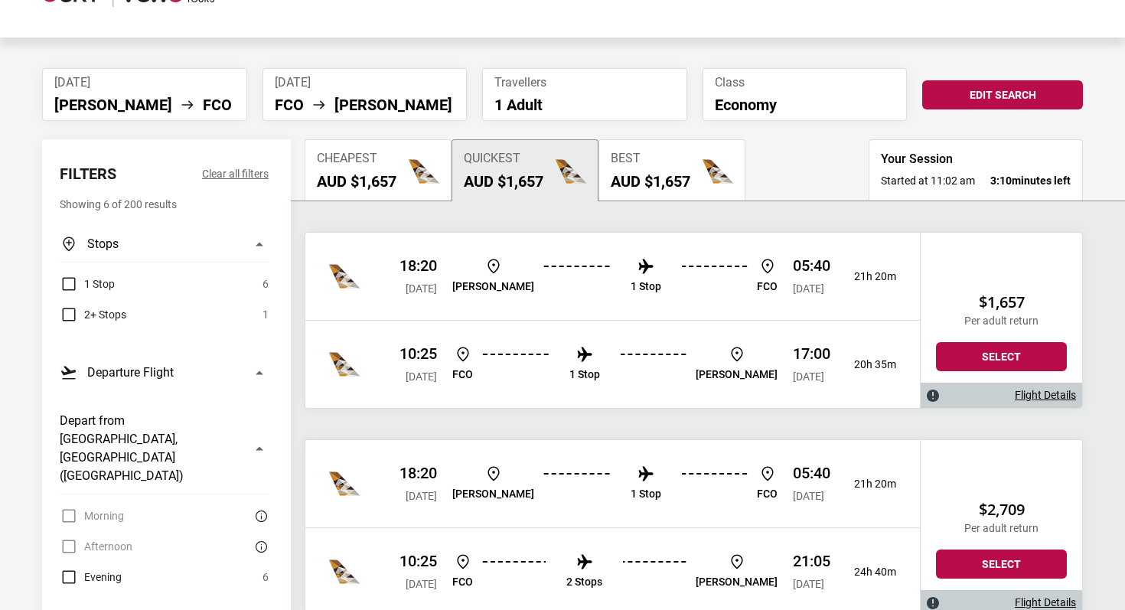
click at [653, 185] on h2 "AUD $1,657" at bounding box center [651, 181] width 80 height 18
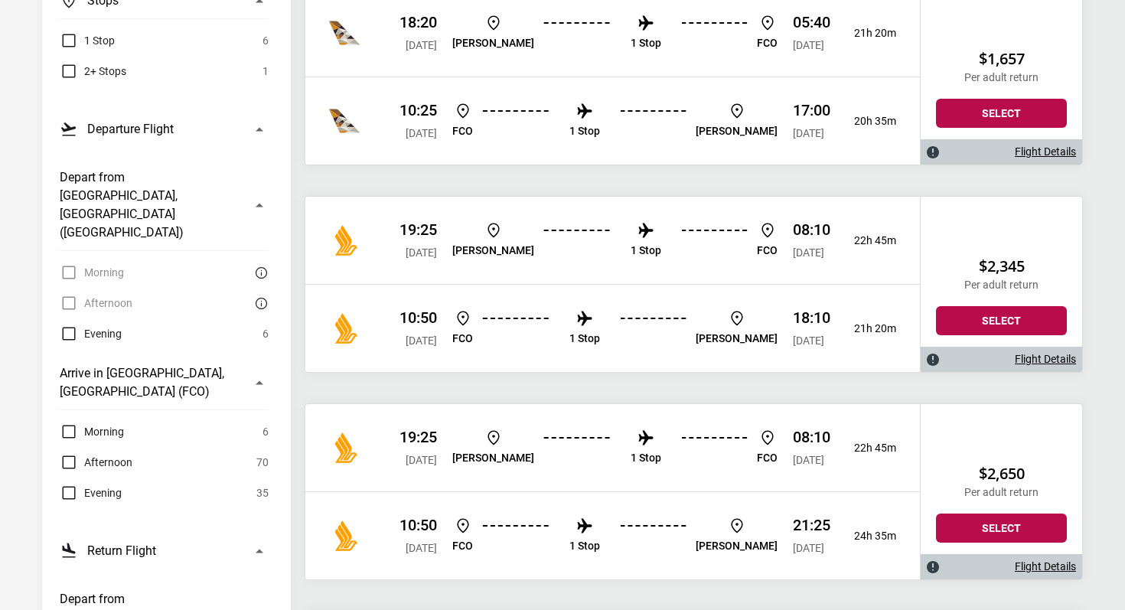
scroll to position [0, 0]
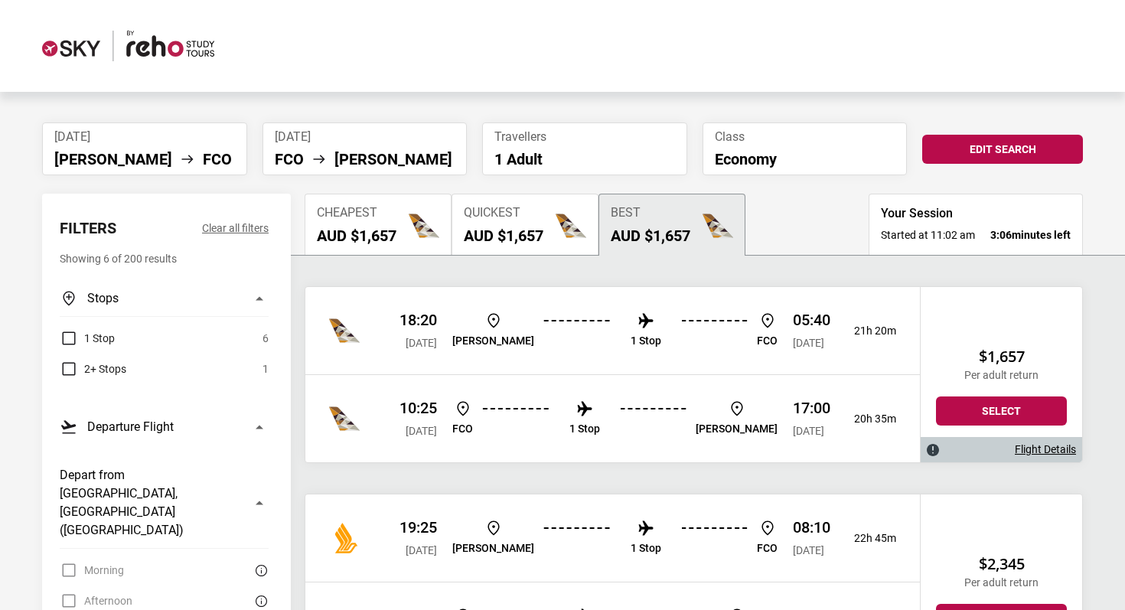
click at [374, 251] on button "Cheapest AUD $1,657" at bounding box center [378, 224] width 147 height 61
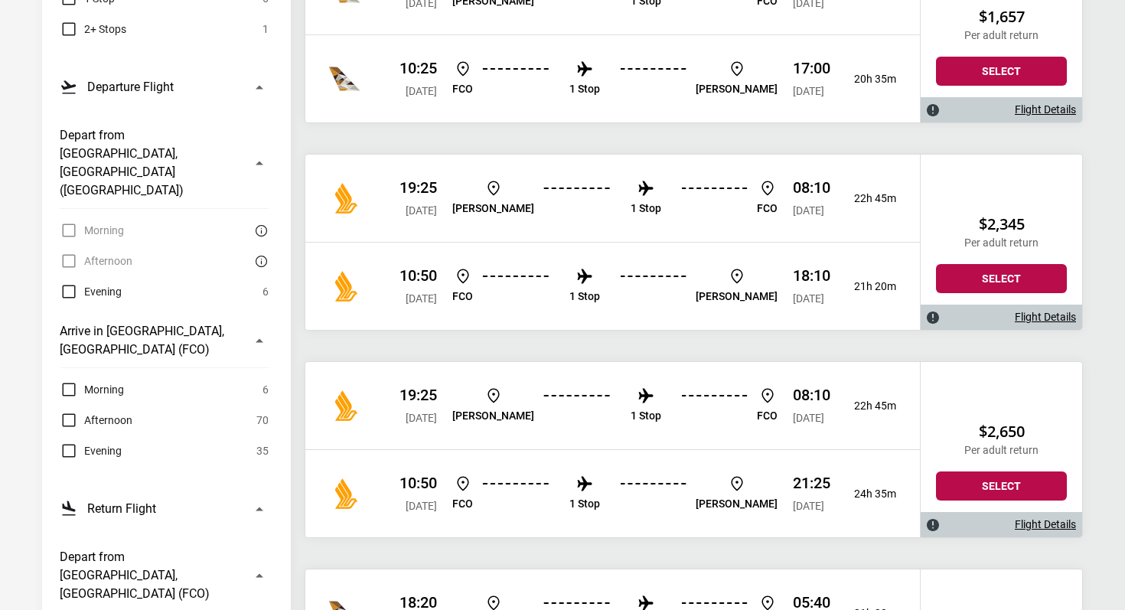
scroll to position [337, 0]
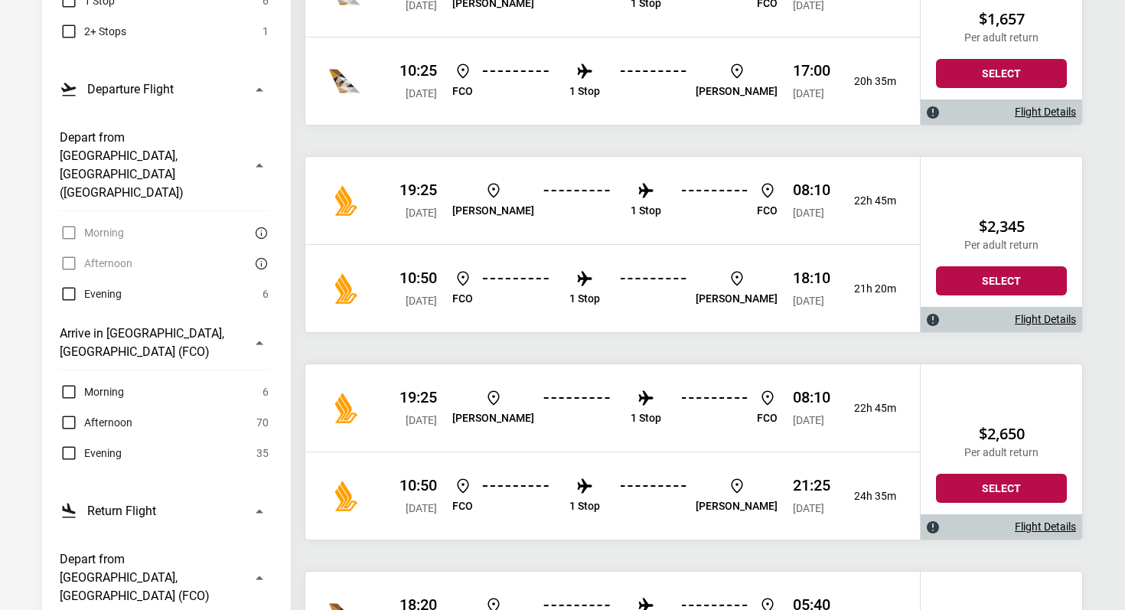
click at [71, 413] on label "Afternoon" at bounding box center [96, 422] width 73 height 18
click at [73, 383] on label "Morning" at bounding box center [92, 392] width 64 height 18
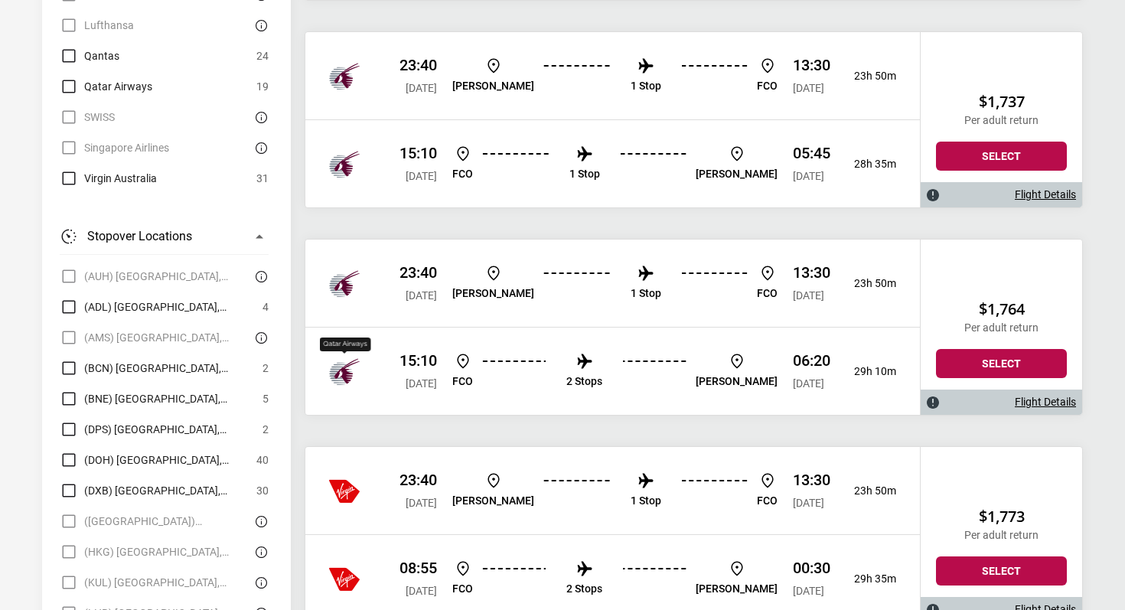
scroll to position [1500, 0]
click at [196, 481] on span "(DXB) [GEOGRAPHIC_DATA], [GEOGRAPHIC_DATA]" at bounding box center [166, 490] width 165 height 18
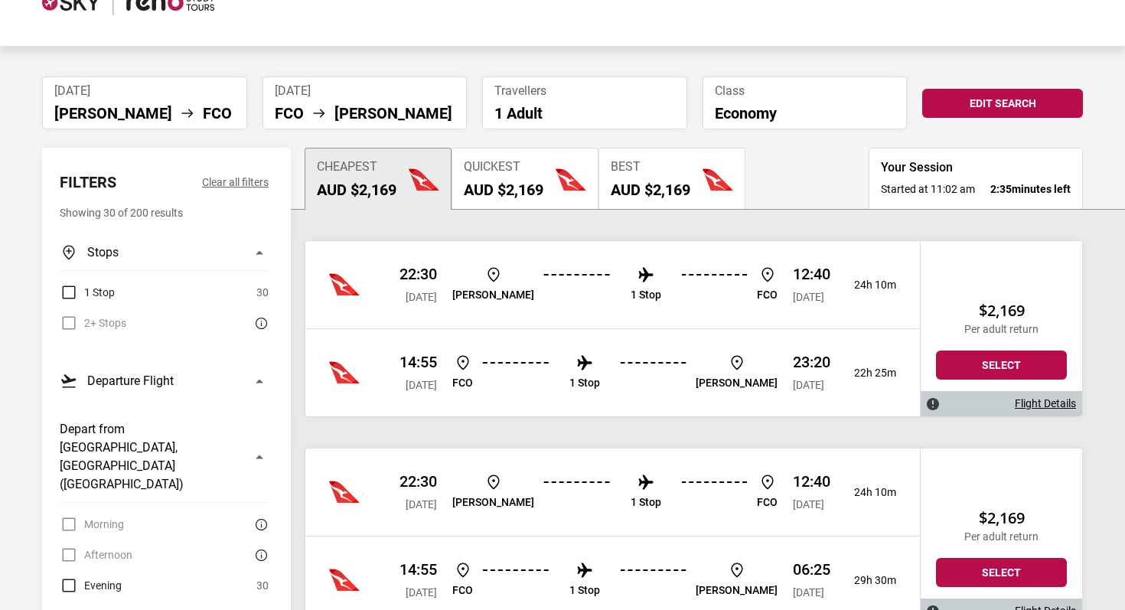
scroll to position [44, 0]
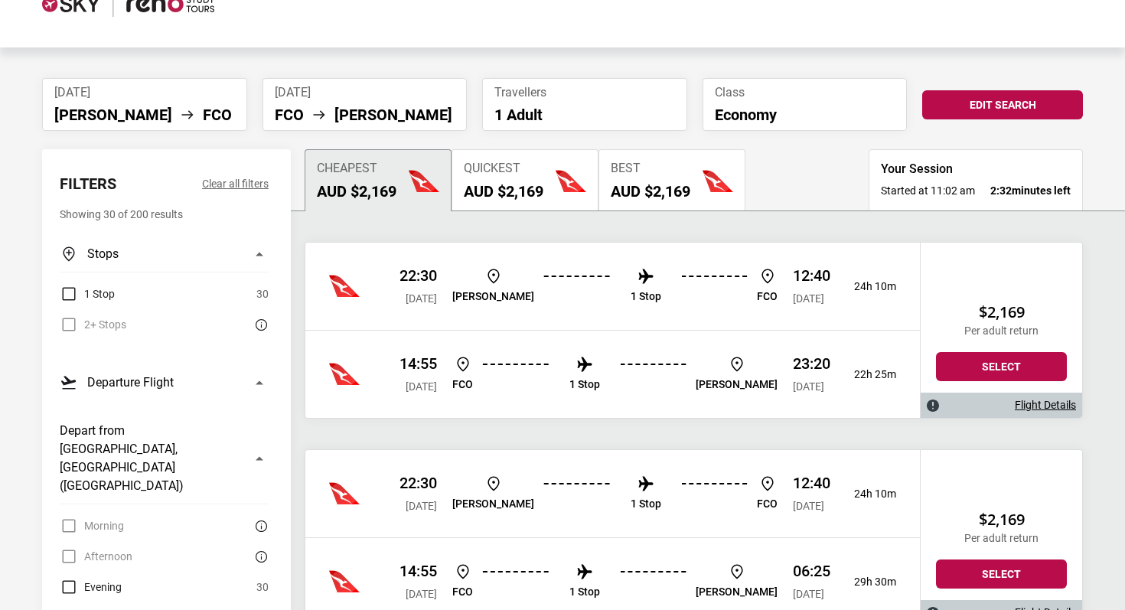
click at [513, 203] on button "Quickest AUD $2,169" at bounding box center [524, 179] width 147 height 61
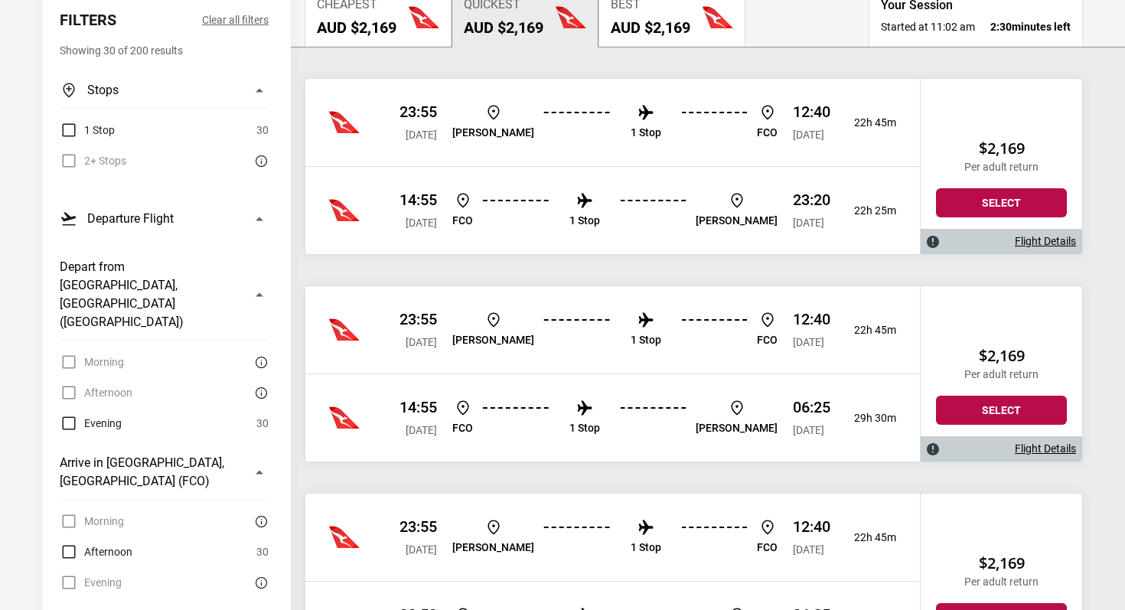
scroll to position [158, 0]
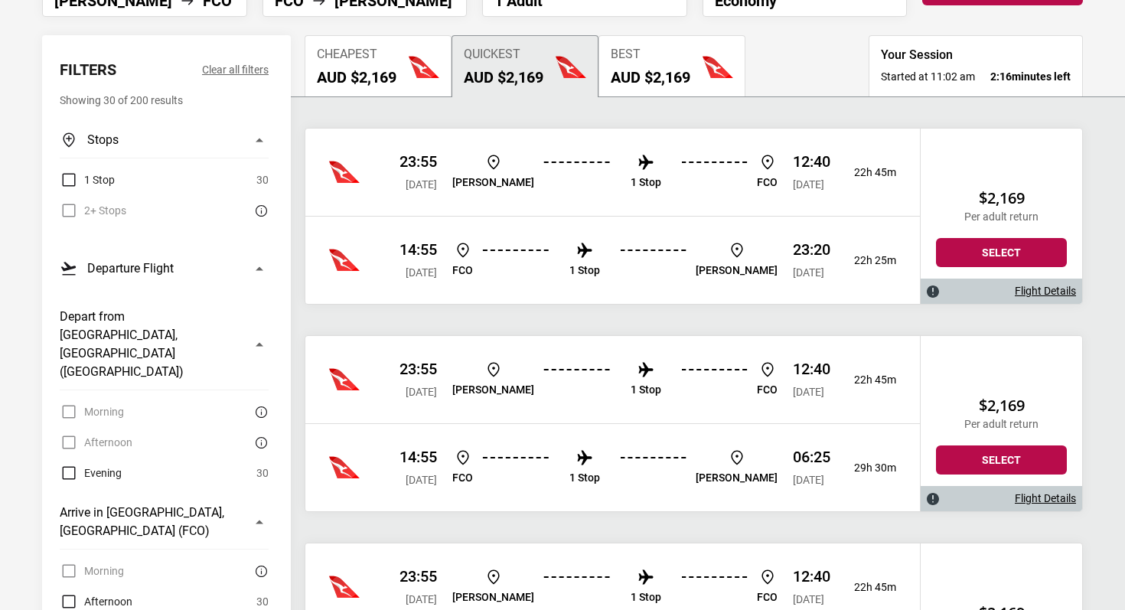
click at [793, 246] on p "23:20" at bounding box center [811, 249] width 37 height 18
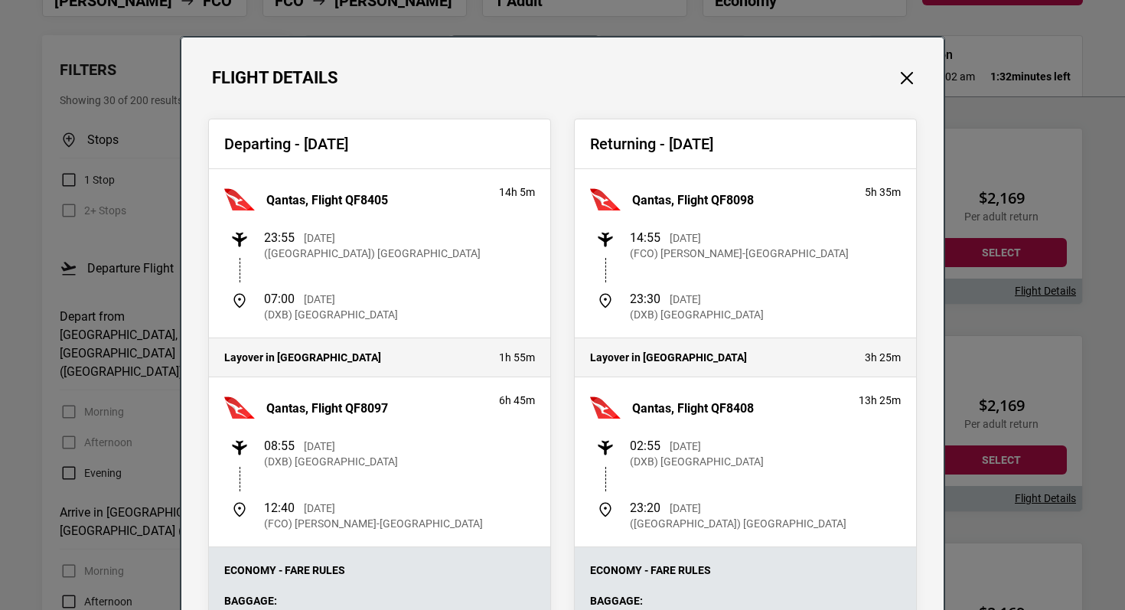
scroll to position [0, 0]
